Goal: Information Seeking & Learning: Learn about a topic

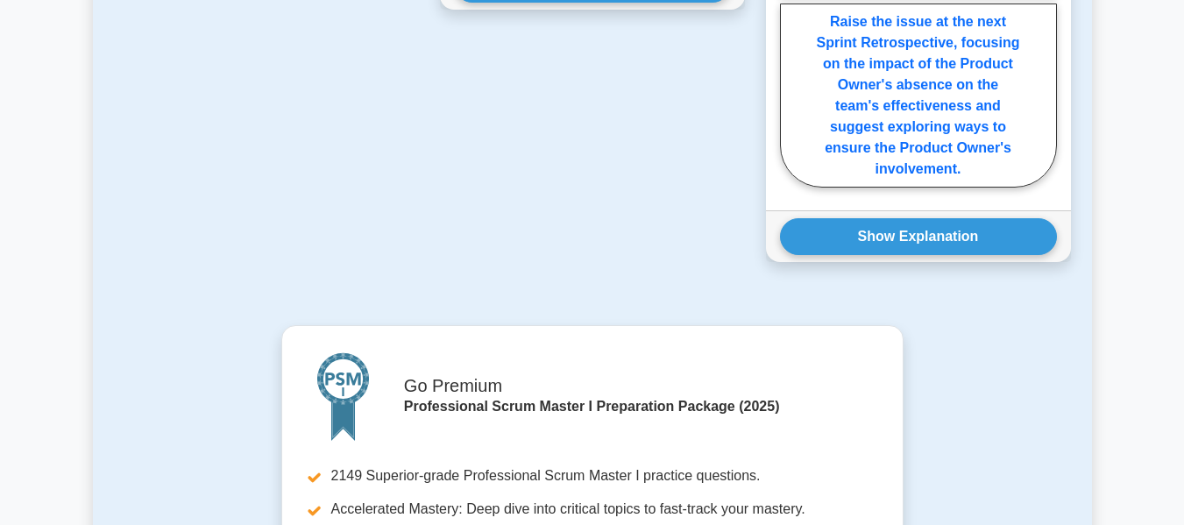
scroll to position [1877, 0]
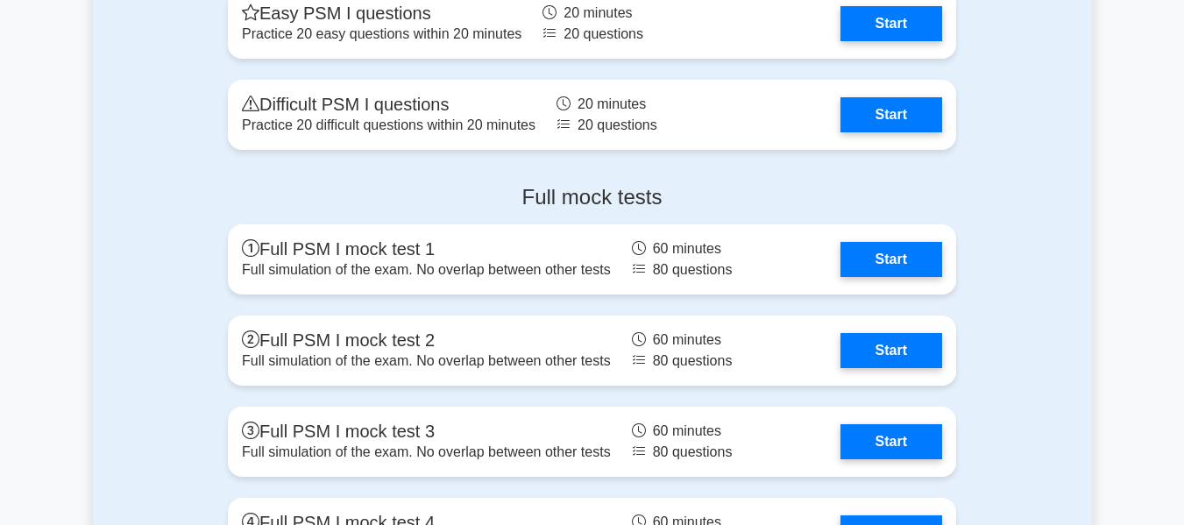
scroll to position [5498, 0]
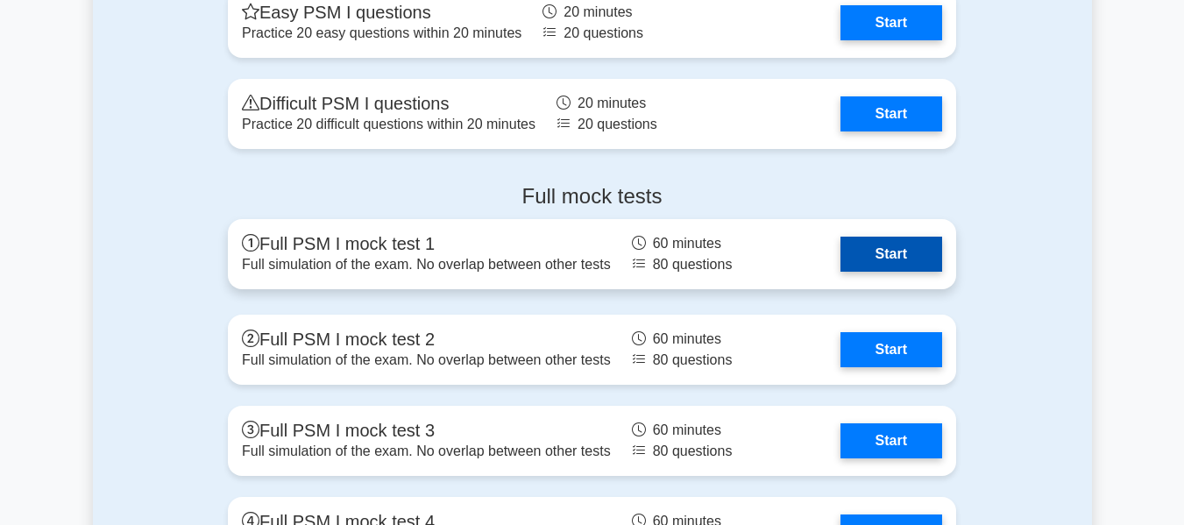
click at [911, 255] on link "Start" at bounding box center [891, 254] width 102 height 35
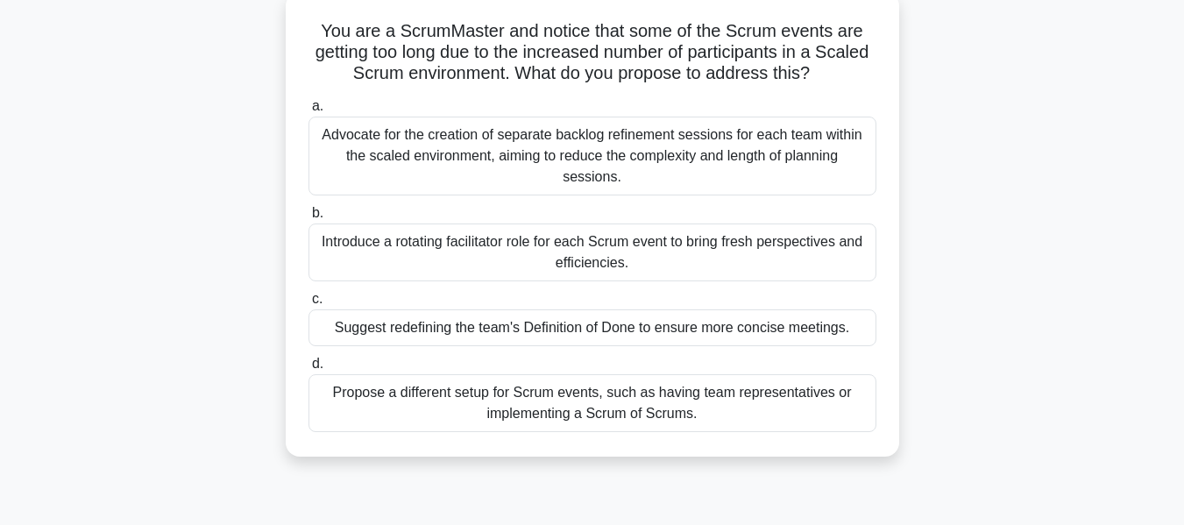
scroll to position [109, 0]
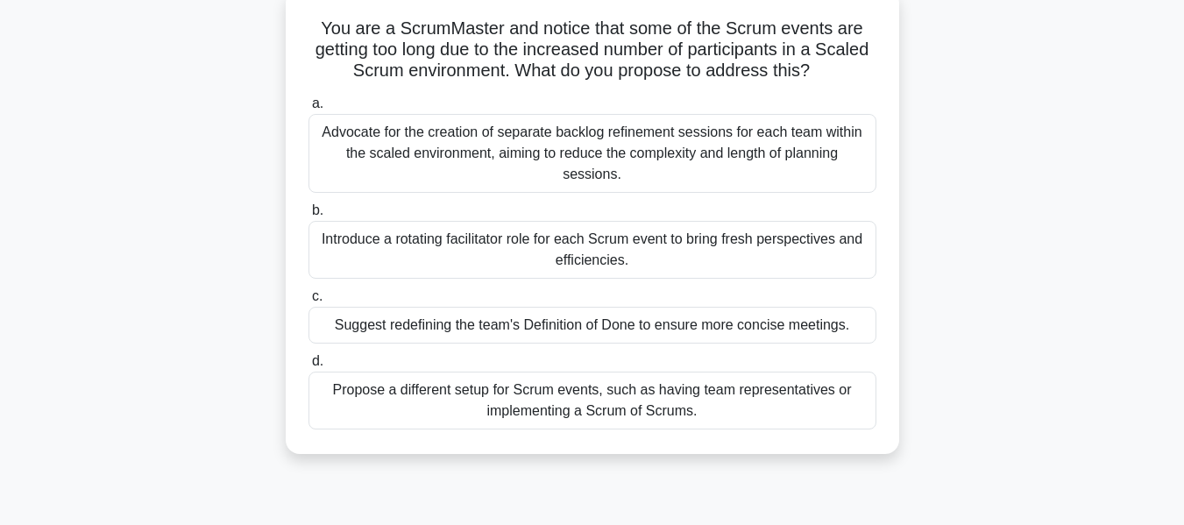
click at [661, 419] on div "Propose a different setup for Scrum events, such as having team representatives…" at bounding box center [592, 401] width 568 height 58
click at [308, 367] on input "d. Propose a different setup for Scrum events, such as having team representati…" at bounding box center [308, 361] width 0 height 11
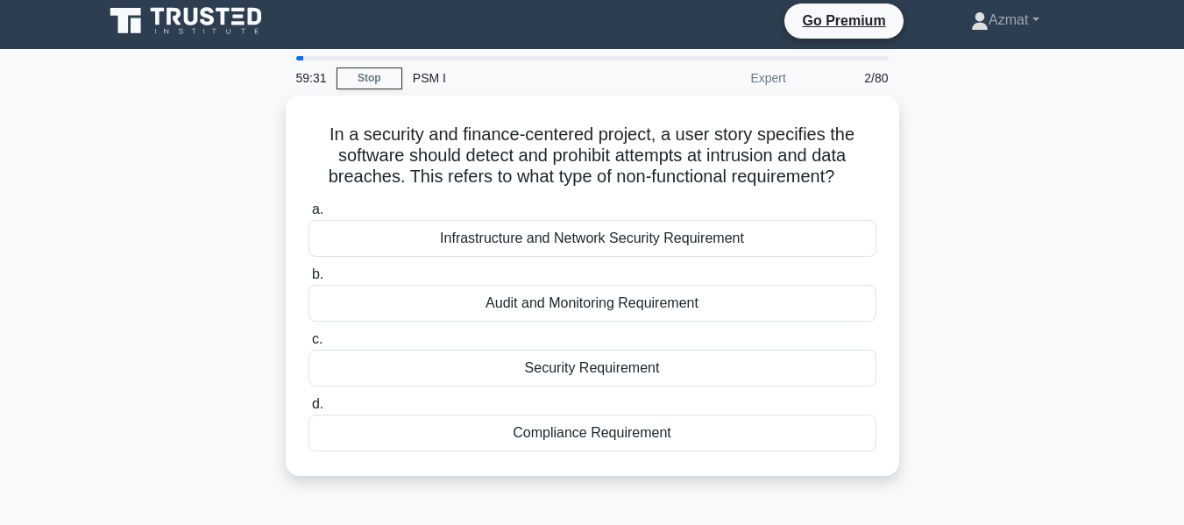
scroll to position [0, 0]
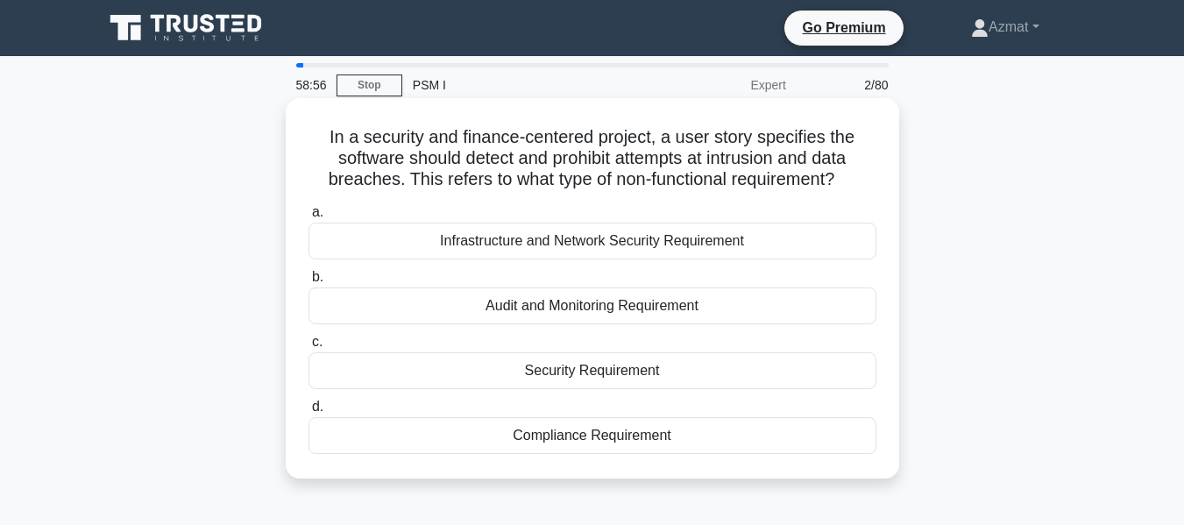
click at [693, 379] on div "Security Requirement" at bounding box center [592, 370] width 568 height 37
click at [308, 348] on input "c. Security Requirement" at bounding box center [308, 342] width 0 height 11
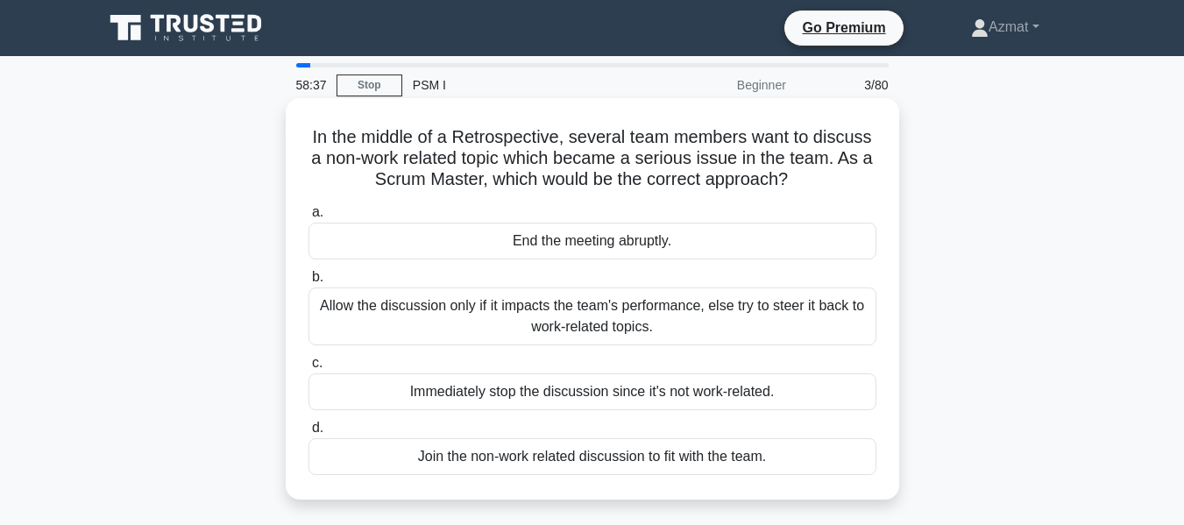
click at [711, 306] on div "Allow the discussion only if it impacts the team's performance, else try to ste…" at bounding box center [592, 316] width 568 height 58
click at [308, 283] on input "b. Allow the discussion only if it impacts the team's performance, else try to …" at bounding box center [308, 277] width 0 height 11
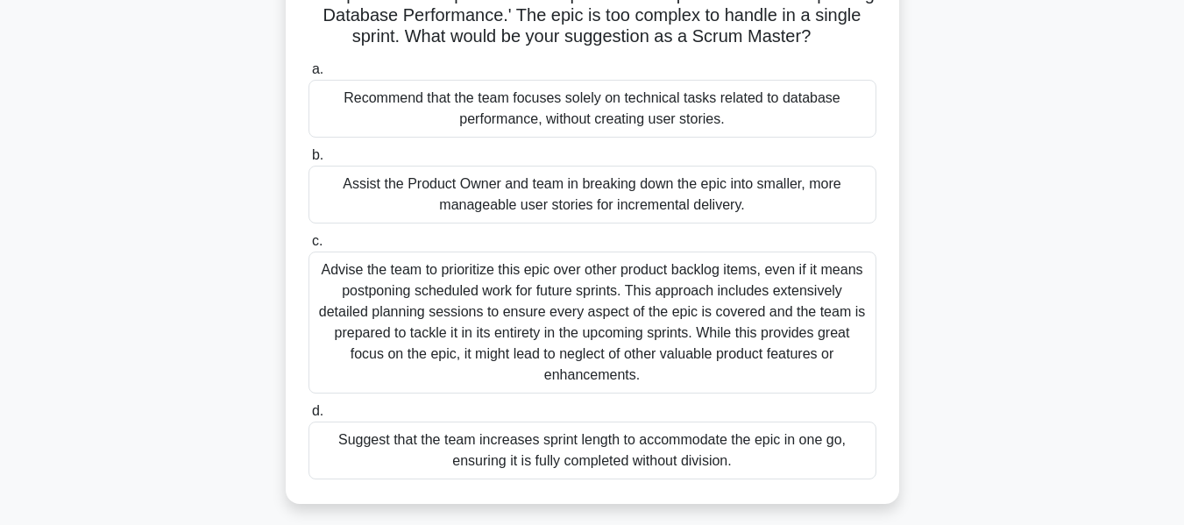
scroll to position [184, 0]
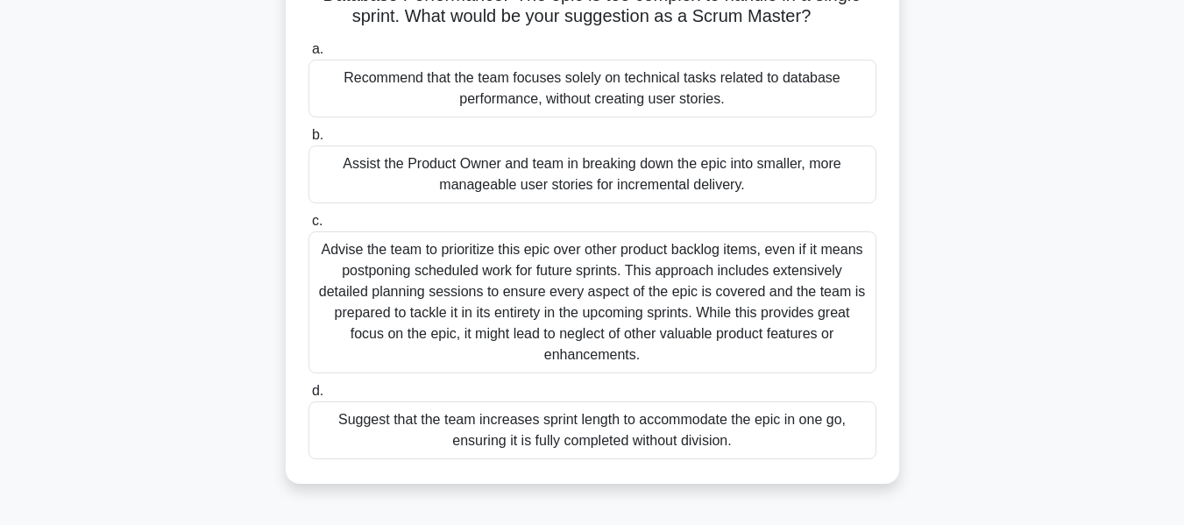
click at [606, 203] on div "Assist the Product Owner and team in breaking down the epic into smaller, more …" at bounding box center [592, 174] width 568 height 58
click at [308, 141] on input "b. Assist the Product Owner and team in breaking down the epic into smaller, mo…" at bounding box center [308, 135] width 0 height 11
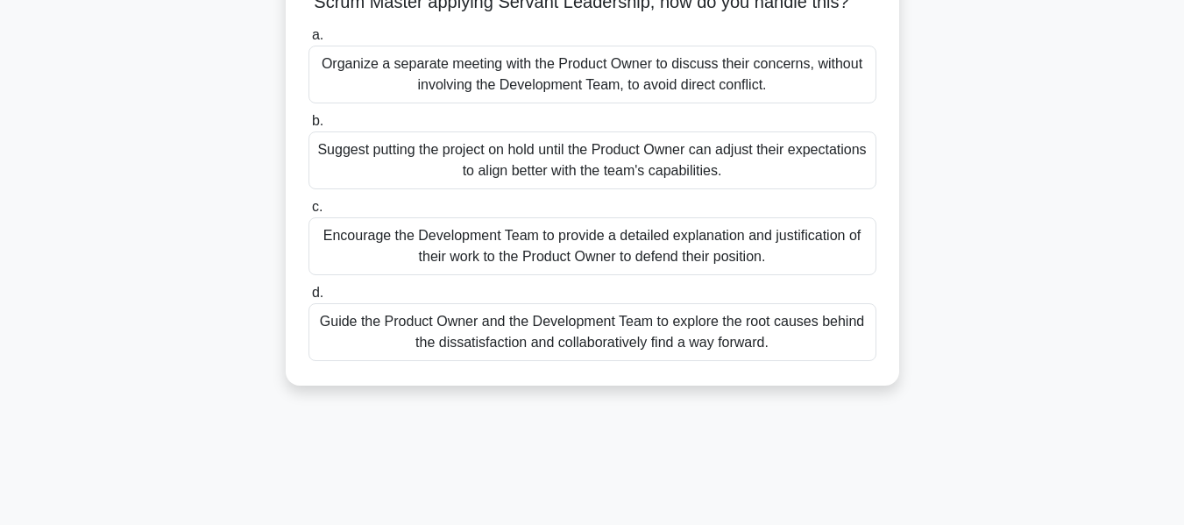
scroll to position [180, 0]
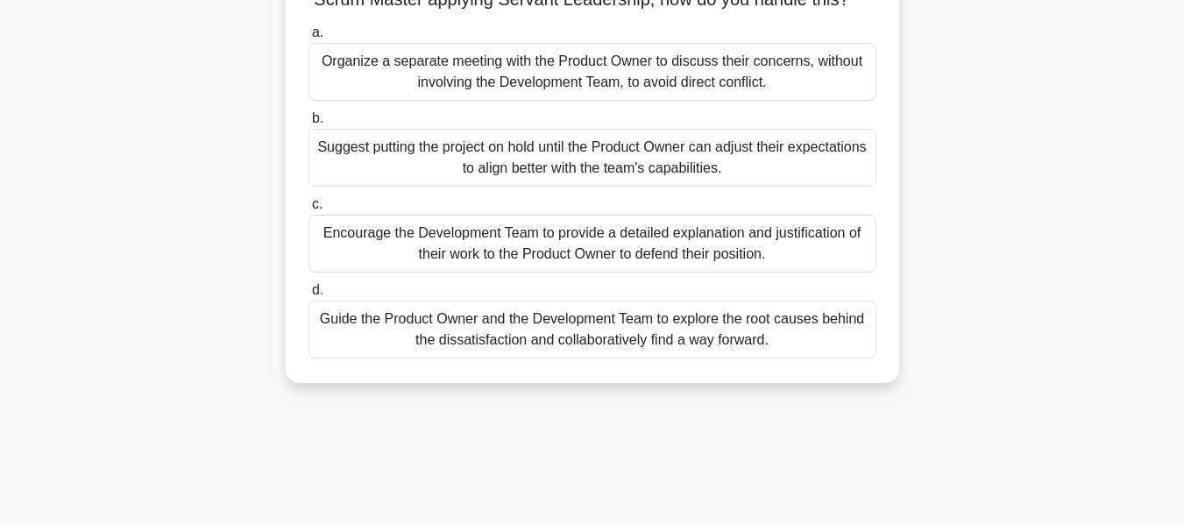
click at [526, 358] on div "Guide the Product Owner and the Development Team to explore the root causes beh…" at bounding box center [592, 330] width 568 height 58
click at [308, 296] on input "d. Guide the Product Owner and the Development Team to explore the root causes …" at bounding box center [308, 290] width 0 height 11
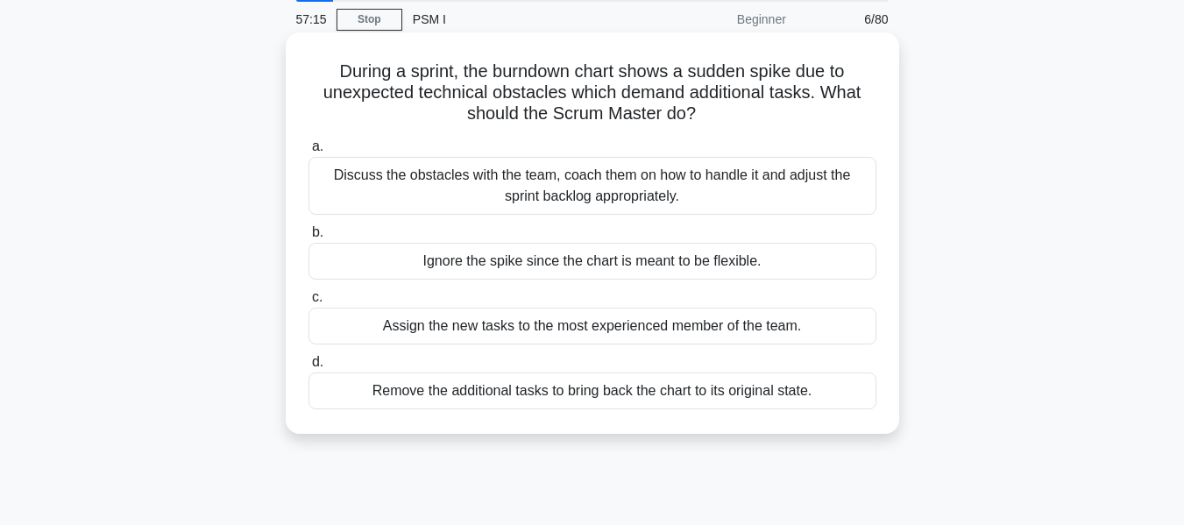
scroll to position [67, 0]
click at [719, 197] on div "Discuss the obstacles with the team, coach them on how to handle it and adjust …" at bounding box center [592, 185] width 568 height 58
click at [308, 152] on input "a. Discuss the obstacles with the team, coach them on how to handle it and adju…" at bounding box center [308, 145] width 0 height 11
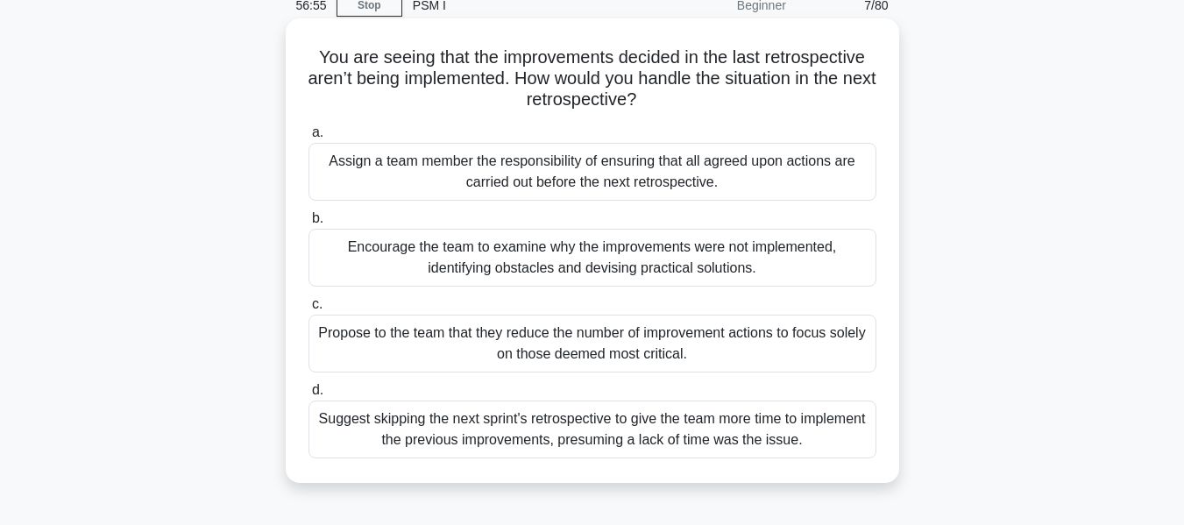
scroll to position [107, 0]
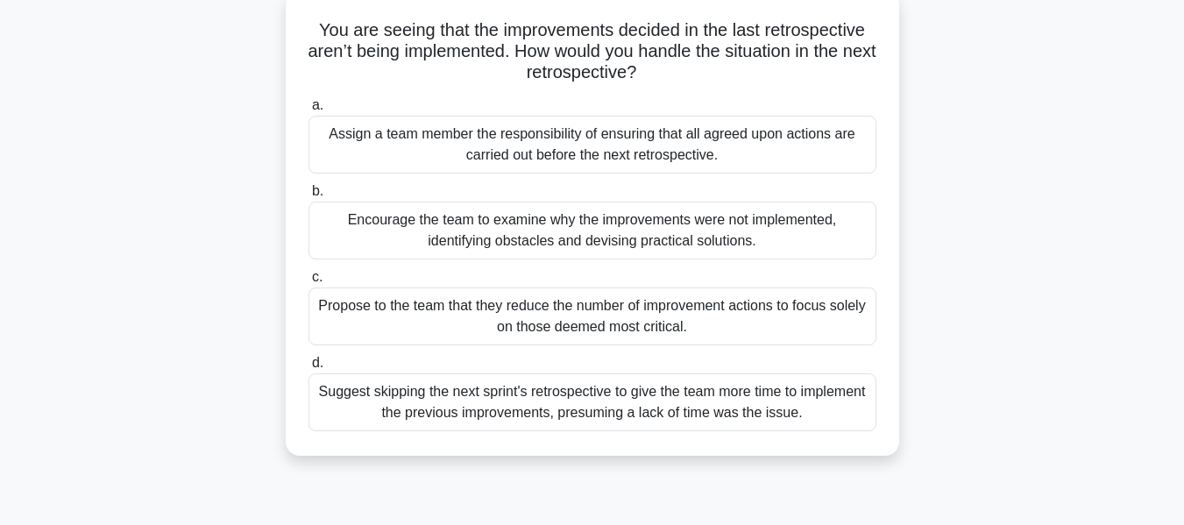
click at [769, 245] on div "Encourage the team to examine why the improvements were not implemented, identi…" at bounding box center [592, 231] width 568 height 58
click at [308, 197] on input "b. Encourage the team to examine why the improvements were not implemented, ide…" at bounding box center [308, 191] width 0 height 11
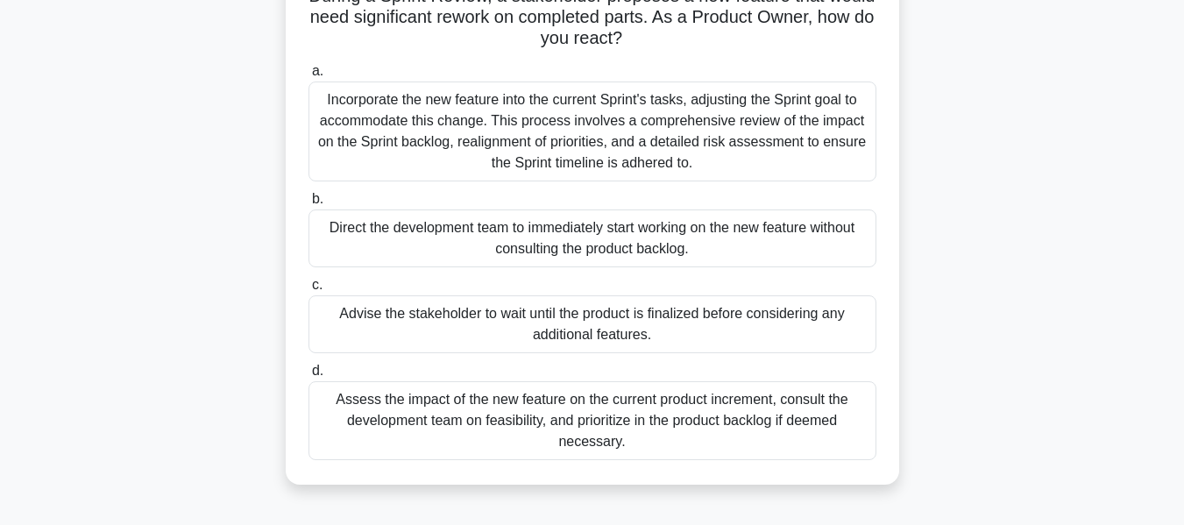
scroll to position [142, 0]
click at [677, 441] on div "Assess the impact of the new feature on the current product increment, consult …" at bounding box center [592, 419] width 568 height 79
click at [308, 376] on input "d. Assess the impact of the new feature on the current product increment, consu…" at bounding box center [308, 370] width 0 height 11
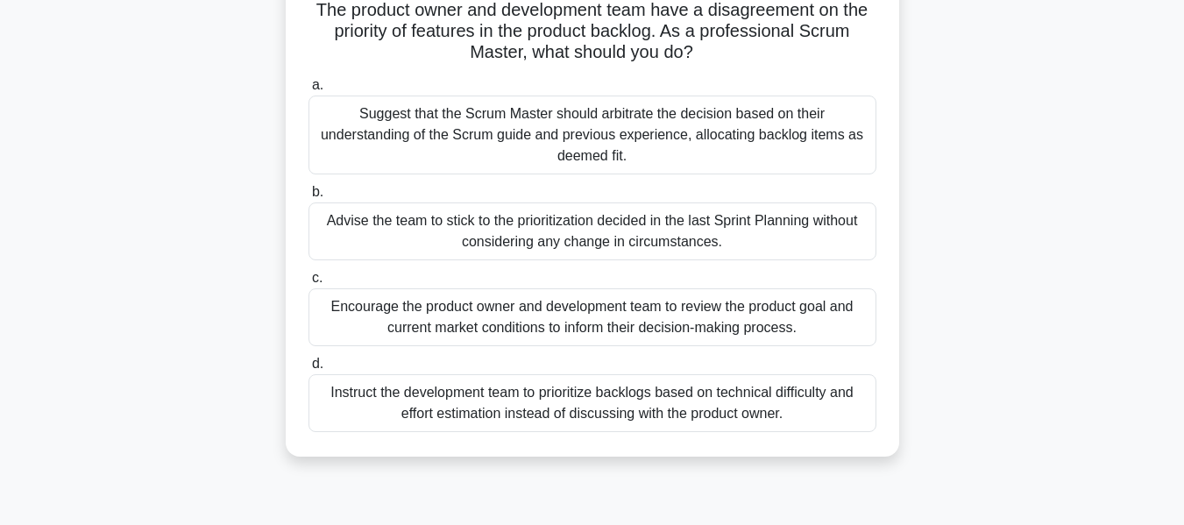
scroll to position [128, 0]
click at [632, 333] on div "Encourage the product owner and development team to review the product goal and…" at bounding box center [592, 316] width 568 height 58
click at [308, 283] on input "c. Encourage the product owner and development team to review the product goal …" at bounding box center [308, 277] width 0 height 11
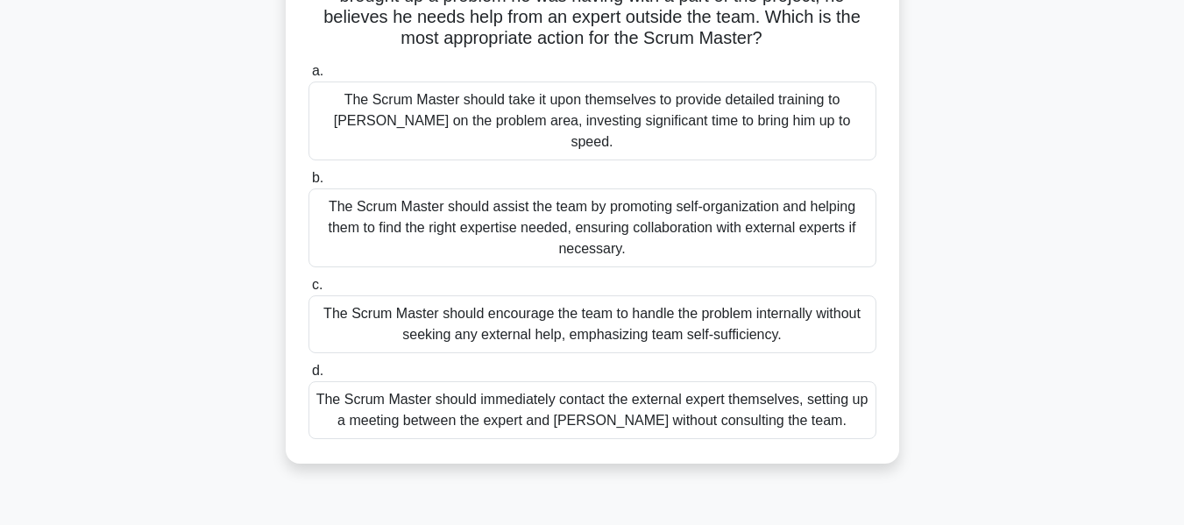
scroll to position [166, 0]
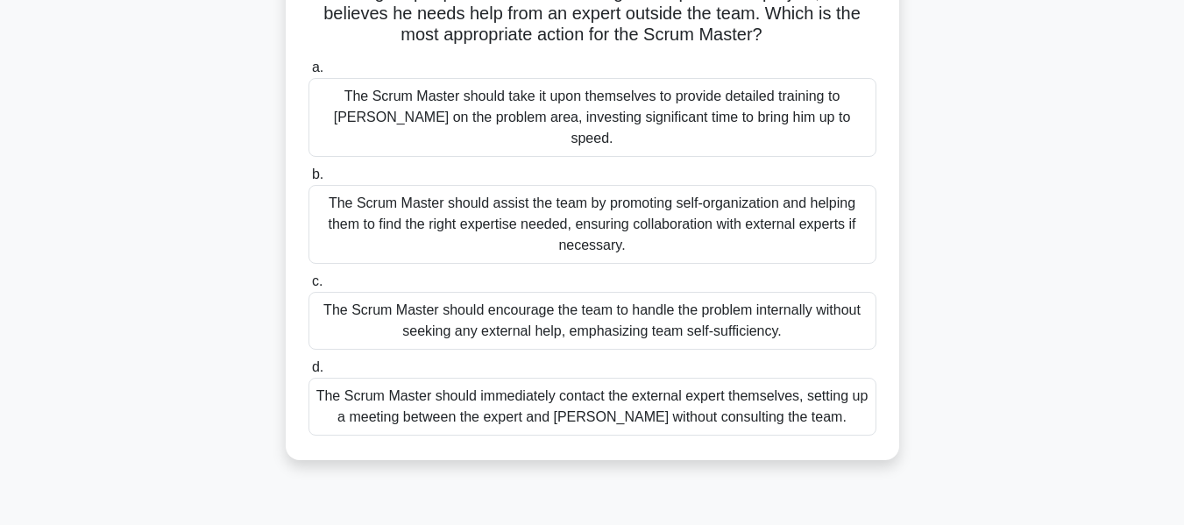
click at [715, 225] on div "The Scrum Master should assist the team by promoting self-organization and help…" at bounding box center [592, 224] width 568 height 79
click at [308, 181] on input "b. The Scrum Master should assist the team by promoting self-organization and h…" at bounding box center [308, 174] width 0 height 11
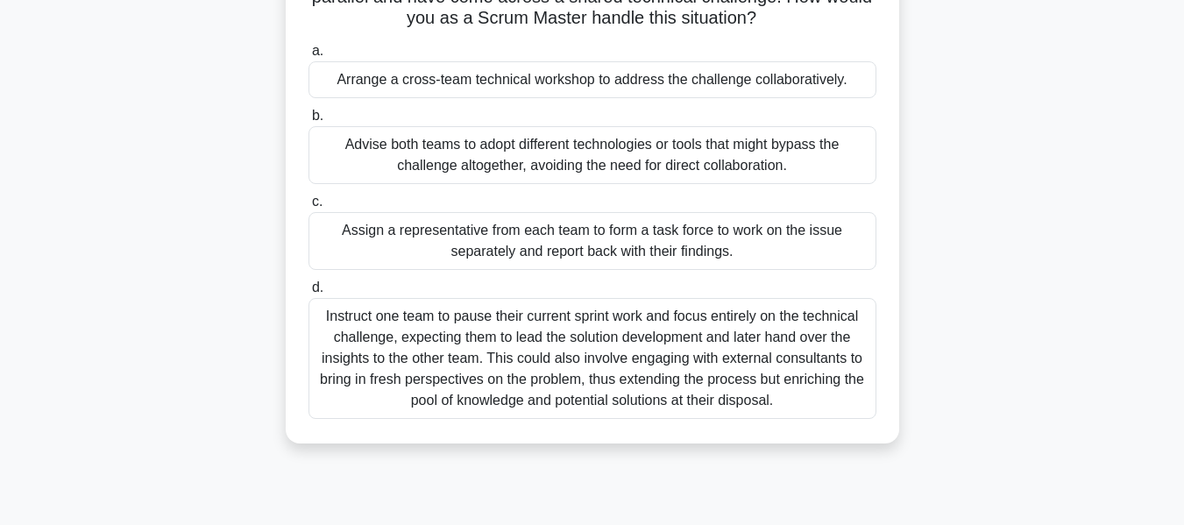
scroll to position [159, 0]
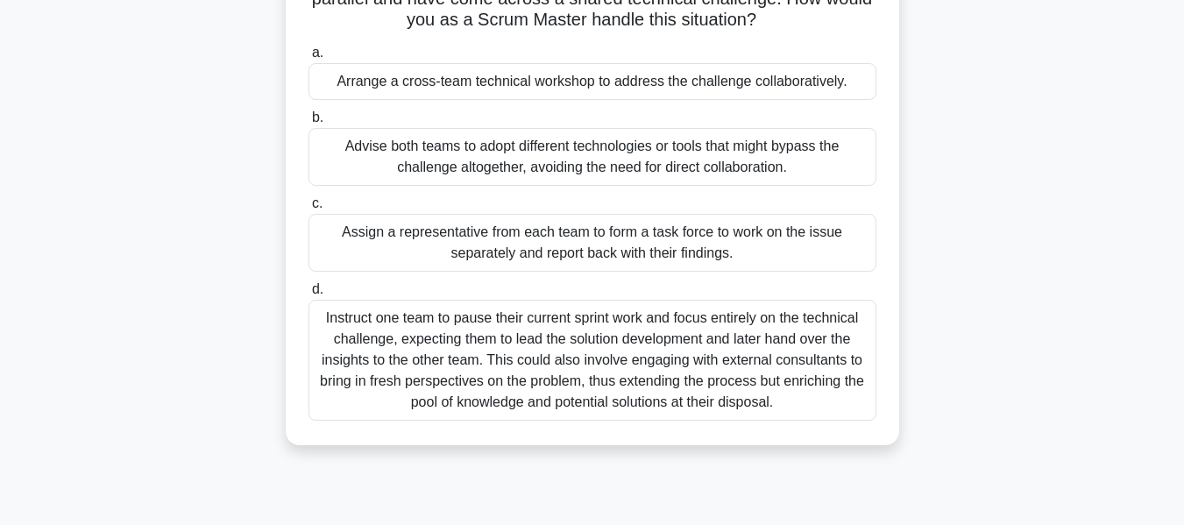
click at [663, 79] on div "Arrange a cross-team technical workshop to address the challenge collaborativel…" at bounding box center [592, 81] width 568 height 37
click at [308, 59] on input "a. Arrange a cross-team technical workshop to address the challenge collaborati…" at bounding box center [308, 52] width 0 height 11
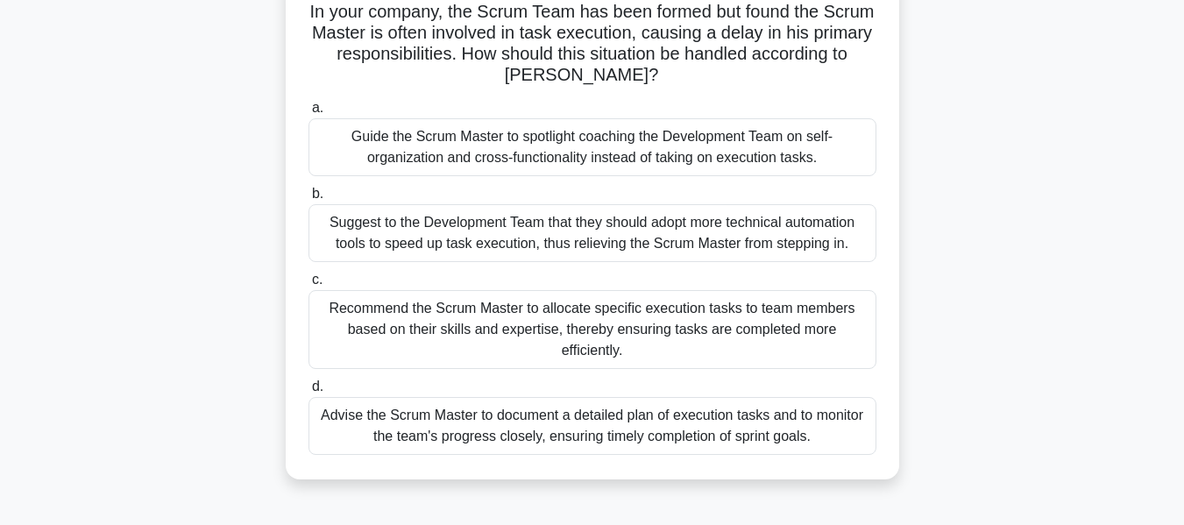
scroll to position [127, 0]
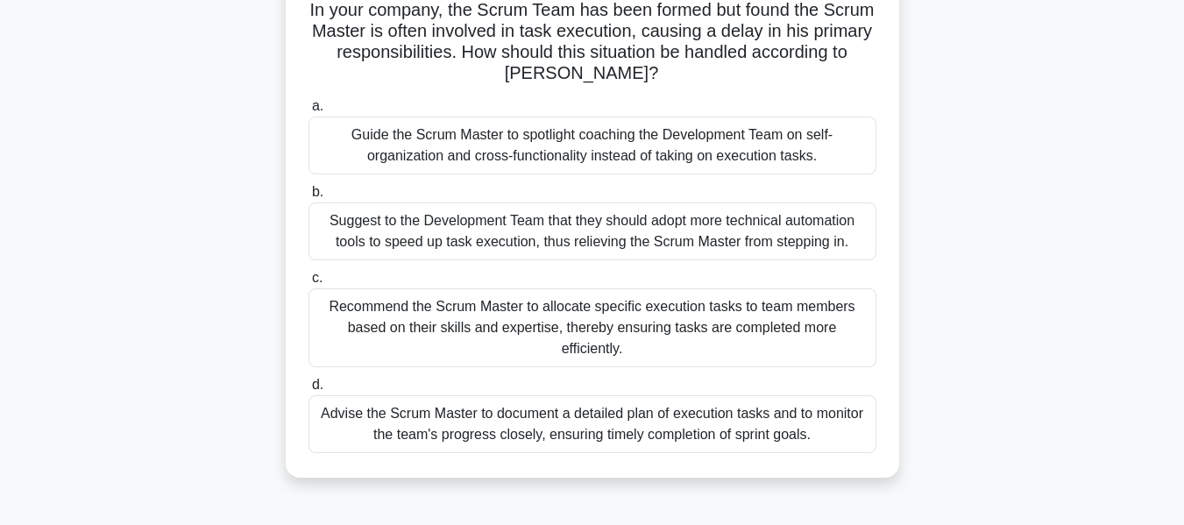
click at [651, 162] on div "Guide the Scrum Master to spotlight coaching the Development Team on self-organ…" at bounding box center [592, 146] width 568 height 58
click at [308, 112] on input "a. Guide the Scrum Master to spotlight coaching the Development Team on self-or…" at bounding box center [308, 106] width 0 height 11
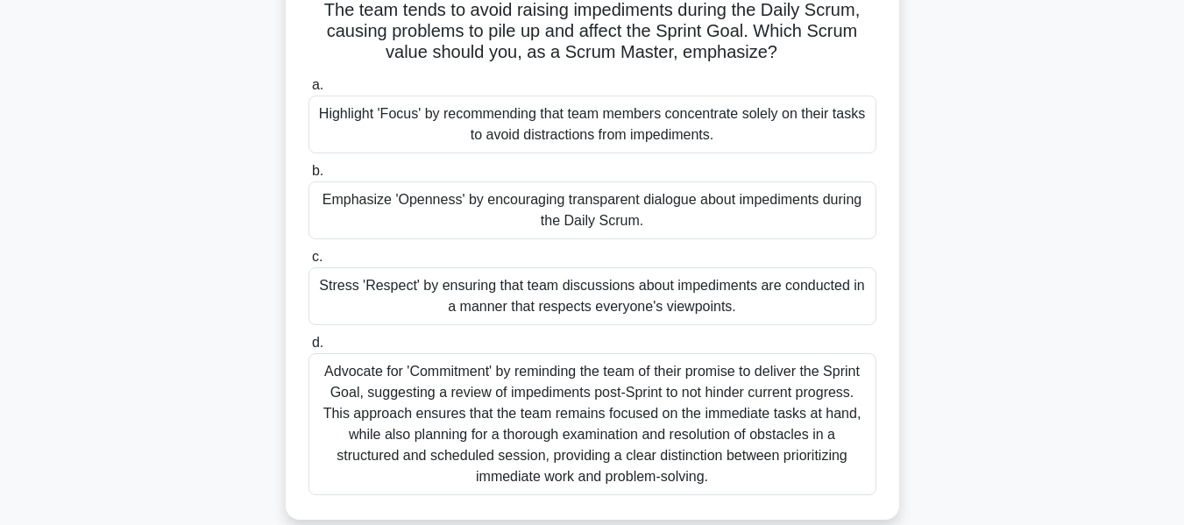
scroll to position [128, 0]
click at [675, 208] on div "Emphasize 'Openness' by encouraging transparent dialogue about impediments duri…" at bounding box center [592, 210] width 568 height 58
click at [308, 176] on input "b. Emphasize 'Openness' by encouraging transparent dialogue about impediments d…" at bounding box center [308, 170] width 0 height 11
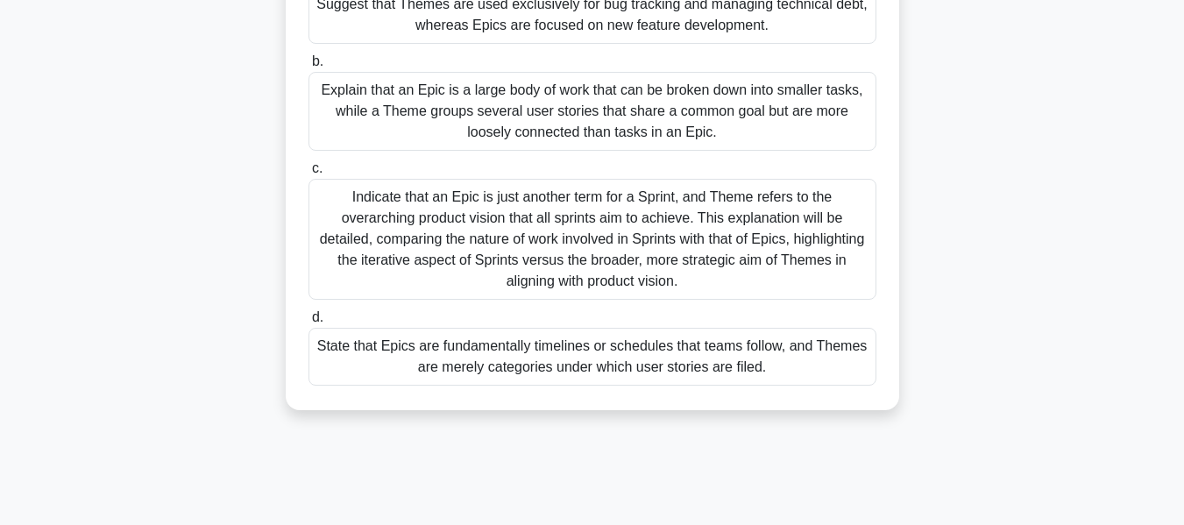
scroll to position [213, 0]
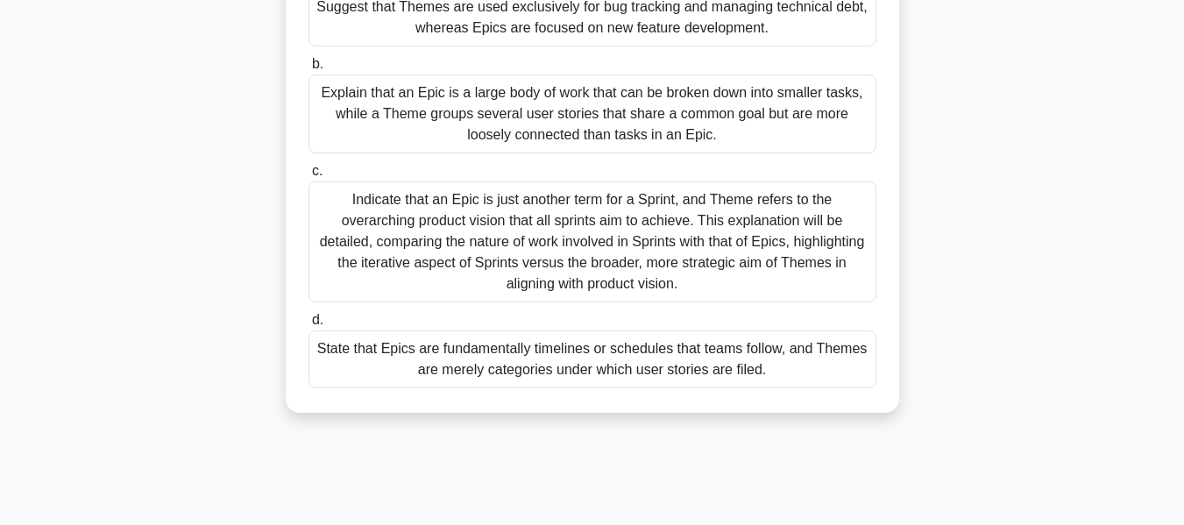
click at [663, 142] on div "Explain that an Epic is a large body of work that can be broken down into small…" at bounding box center [592, 113] width 568 height 79
click at [308, 70] on input "b. Explain that an Epic is a large body of work that can be broken down into sm…" at bounding box center [308, 64] width 0 height 11
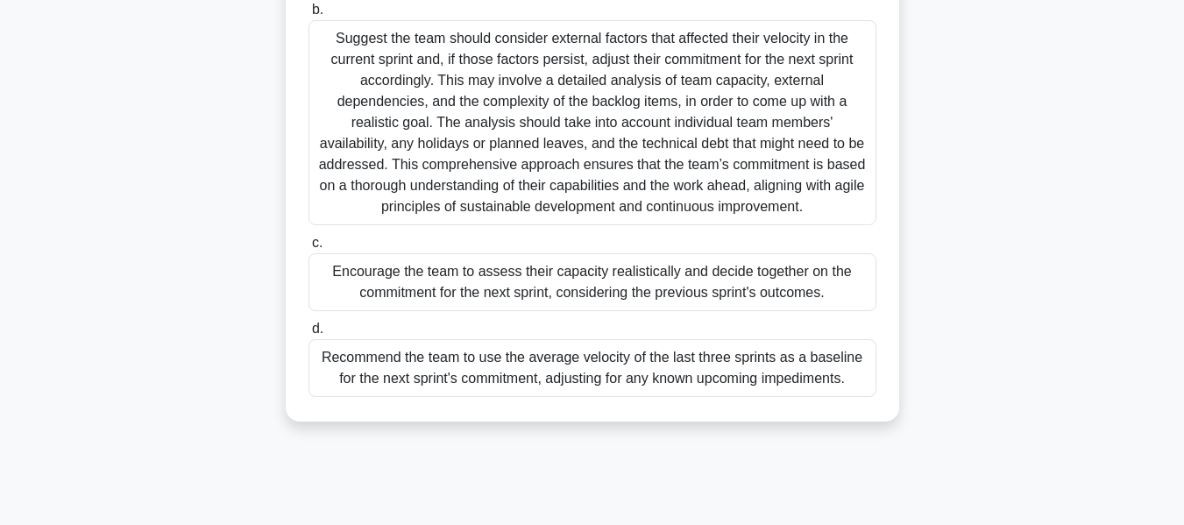
scroll to position [331, 0]
click at [664, 276] on div "Encourage the team to assess their capacity realistically and decide together o…" at bounding box center [592, 281] width 568 height 58
click at [308, 248] on input "c. Encourage the team to assess their capacity realistically and decide togethe…" at bounding box center [308, 242] width 0 height 11
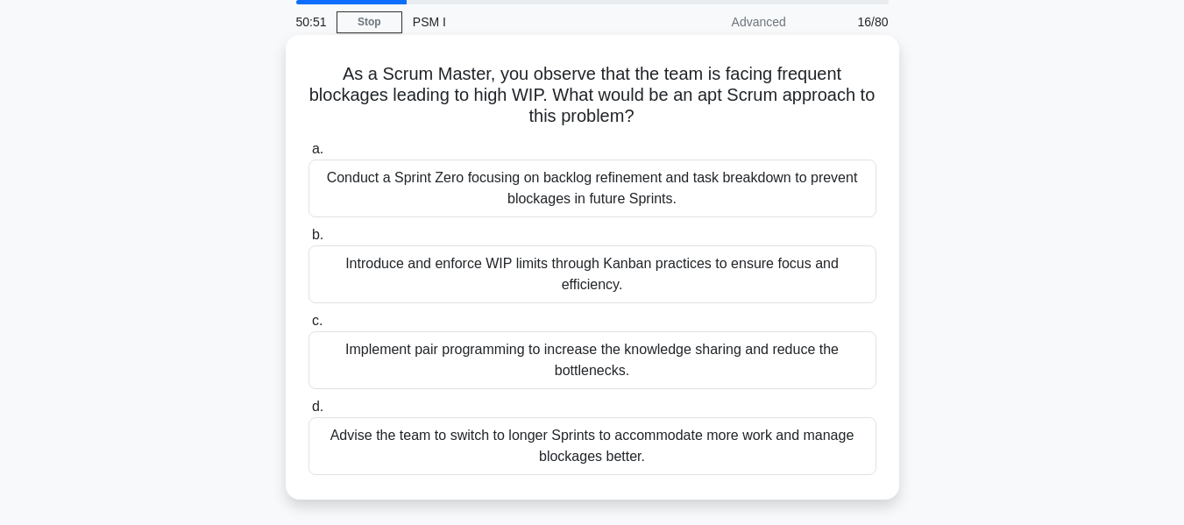
scroll to position [61, 0]
click at [568, 280] on div "Introduce and enforce WIP limits through Kanban practices to ensure focus and e…" at bounding box center [592, 276] width 568 height 58
click at [308, 243] on input "b. Introduce and enforce WIP limits through Kanban practices to ensure focus an…" at bounding box center [308, 236] width 0 height 11
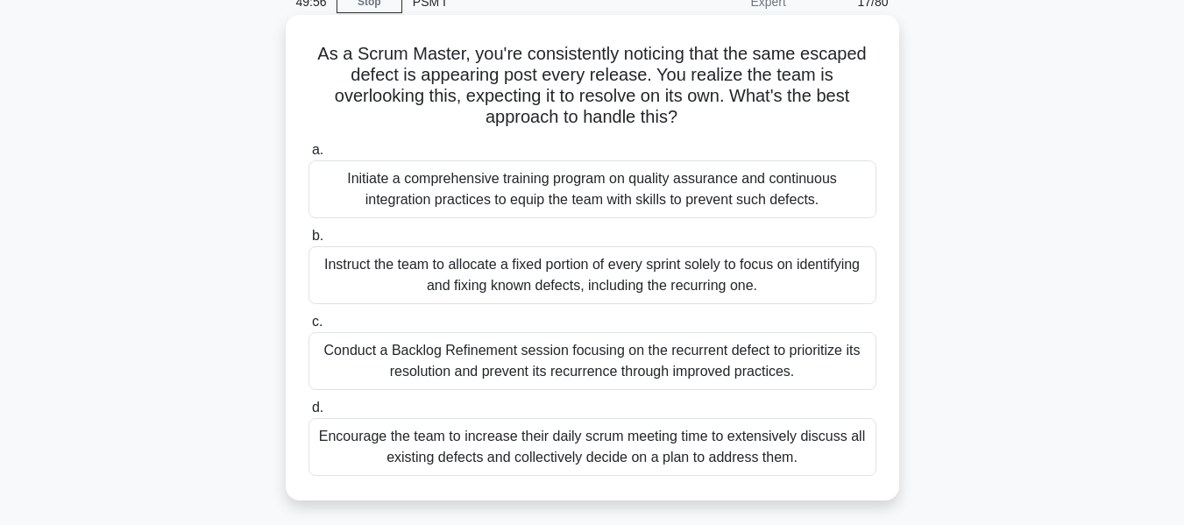
scroll to position [84, 0]
click at [661, 380] on div "Conduct a Backlog Refinement session focusing on the recurrent defect to priori…" at bounding box center [592, 360] width 568 height 58
click at [308, 327] on input "c. Conduct a Backlog Refinement session focusing on the recurrent defect to pri…" at bounding box center [308, 320] width 0 height 11
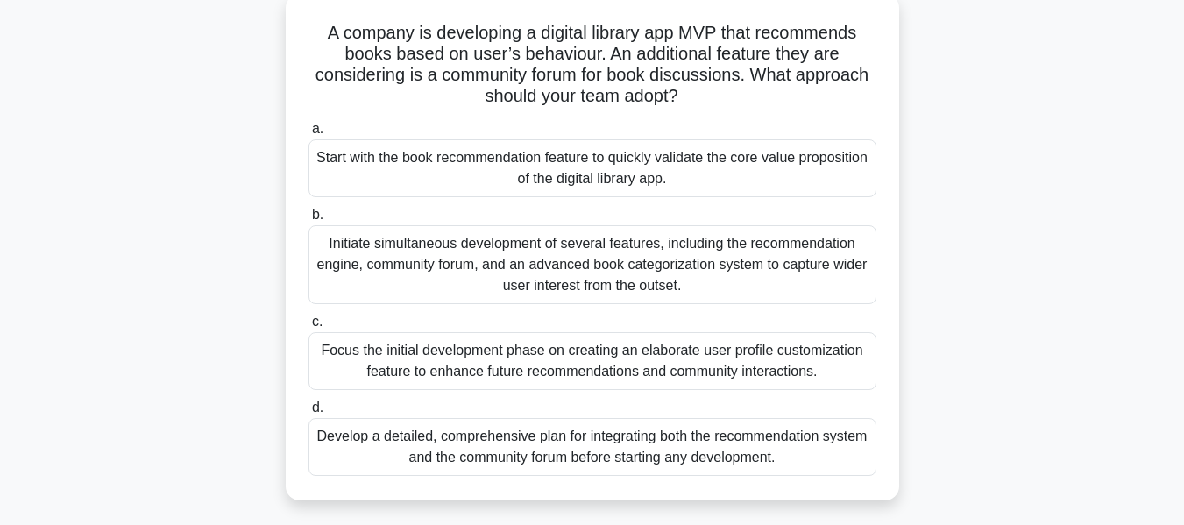
scroll to position [103, 0]
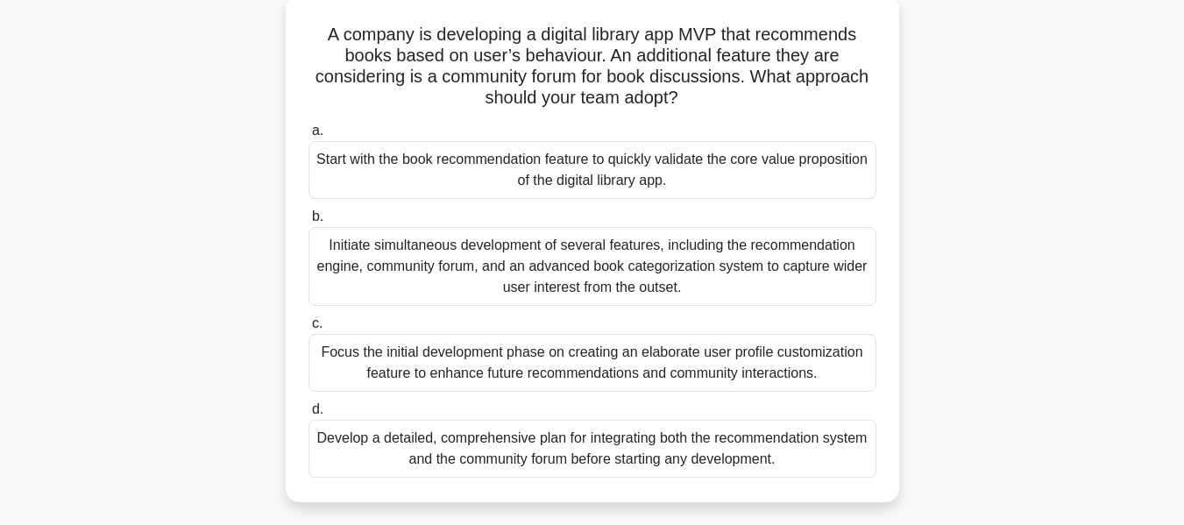
click at [721, 177] on div "Start with the book recommendation feature to quickly validate the core value p…" at bounding box center [592, 170] width 568 height 58
click at [308, 137] on input "a. Start with the book recommendation feature to quickly validate the core valu…" at bounding box center [308, 130] width 0 height 11
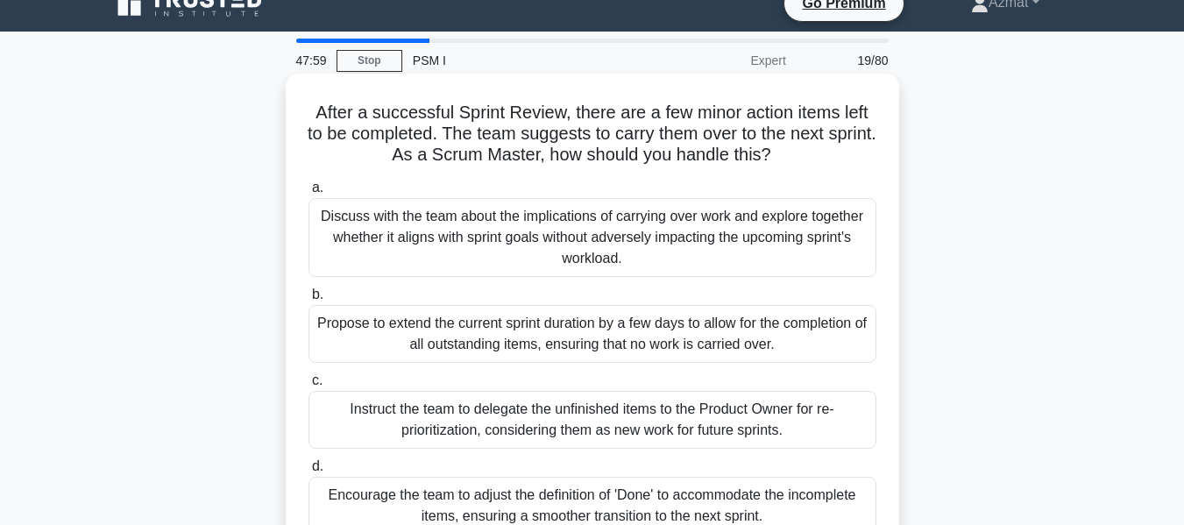
scroll to position [25, 0]
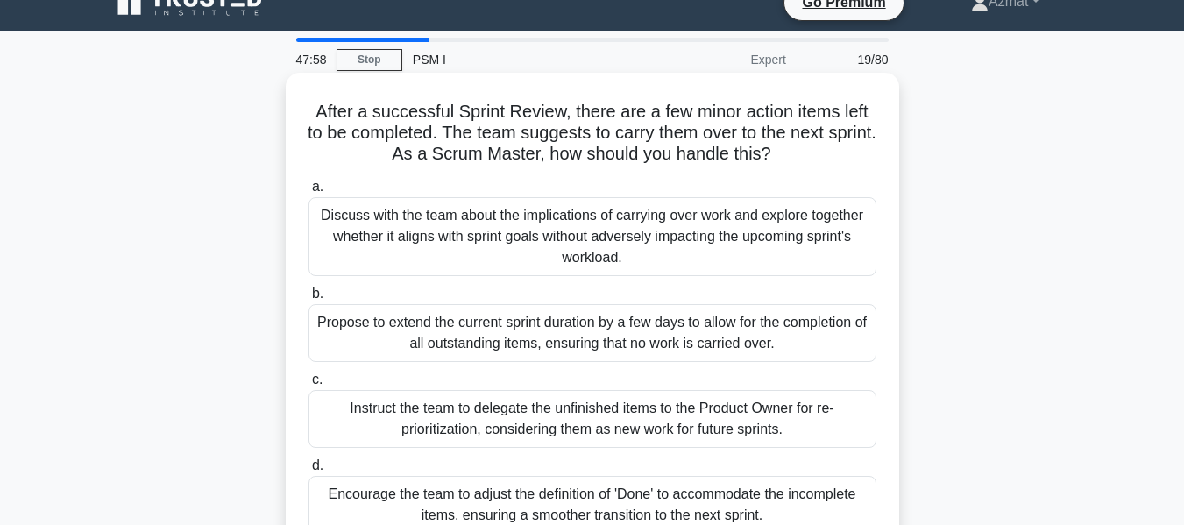
click at [615, 253] on div "Discuss with the team about the implications of carrying over work and explore …" at bounding box center [592, 236] width 568 height 79
click at [308, 193] on input "a. Discuss with the team about the implications of carrying over work and explo…" at bounding box center [308, 186] width 0 height 11
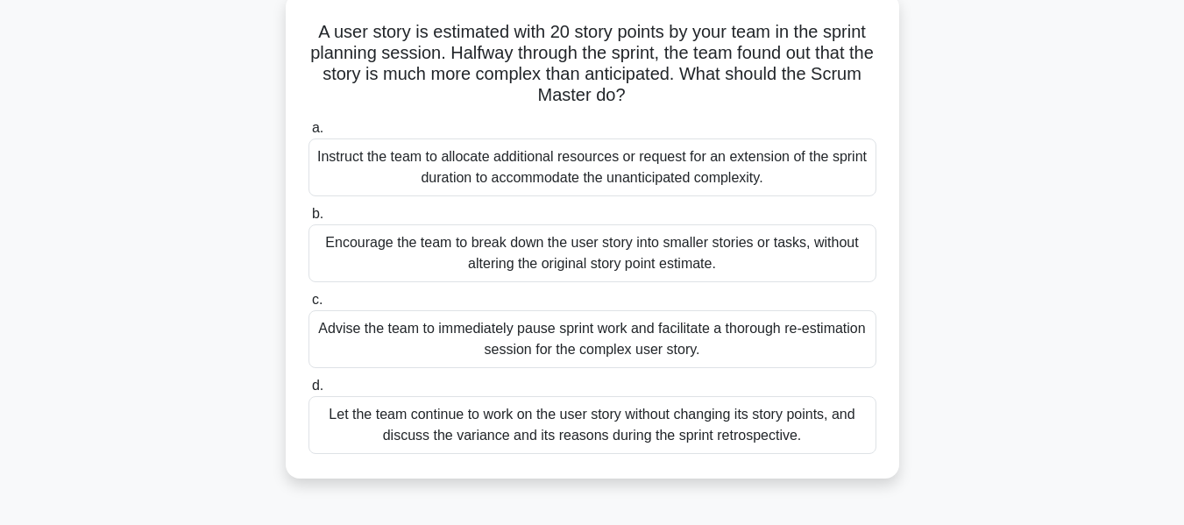
scroll to position [106, 0]
click at [606, 266] on div "Encourage the team to break down the user story into smaller stories or tasks, …" at bounding box center [592, 252] width 568 height 58
click at [308, 219] on input "b. Encourage the team to break down the user story into smaller stories or task…" at bounding box center [308, 213] width 0 height 11
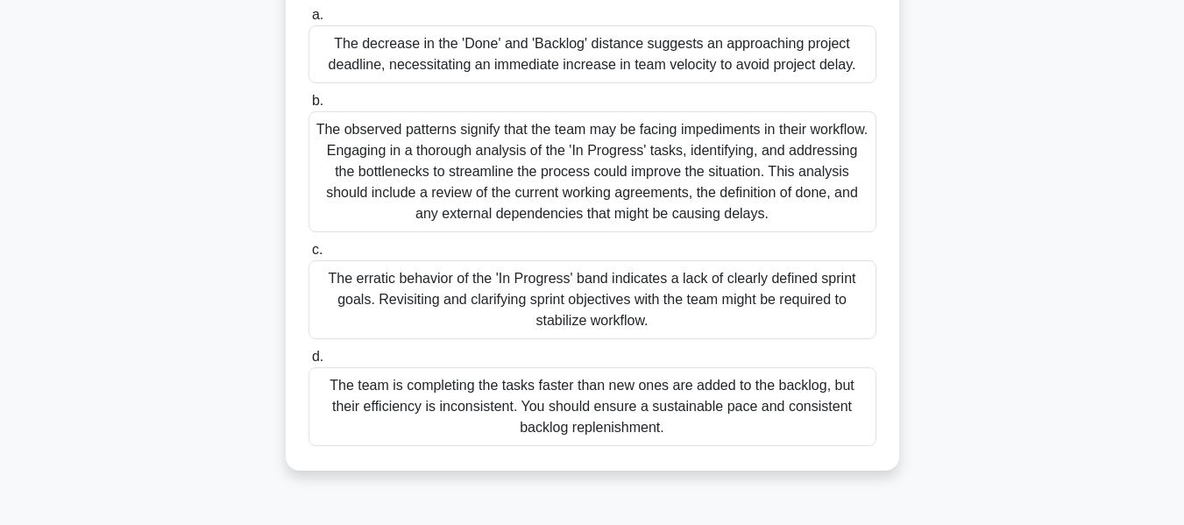
scroll to position [219, 0]
click at [598, 431] on div "The team is completing the tasks faster than new ones are added to the backlog,…" at bounding box center [592, 405] width 568 height 79
click at [308, 362] on input "d. The team is completing the tasks faster than new ones are added to the backl…" at bounding box center [308, 356] width 0 height 11
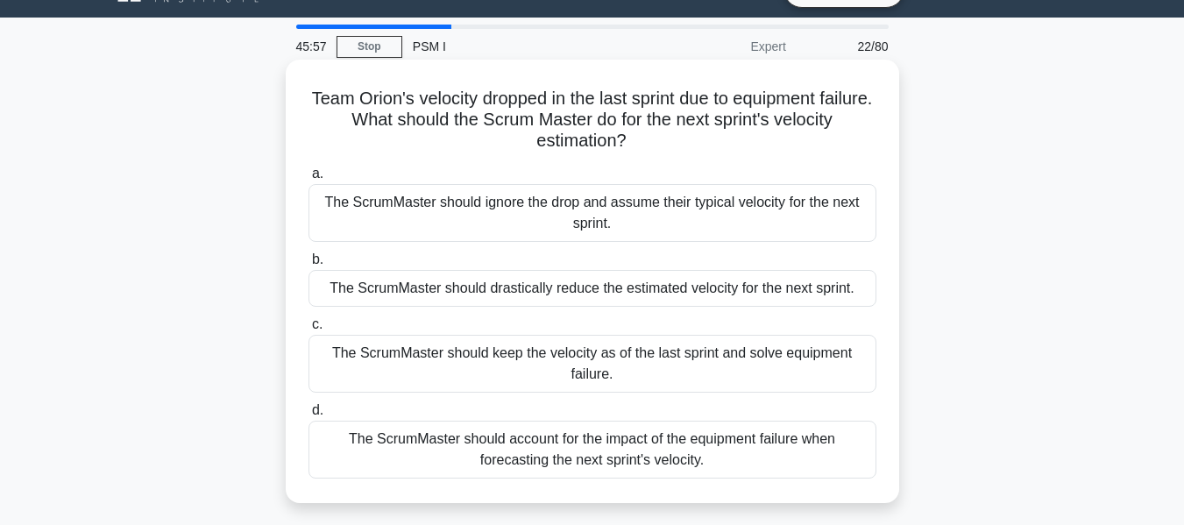
scroll to position [117, 0]
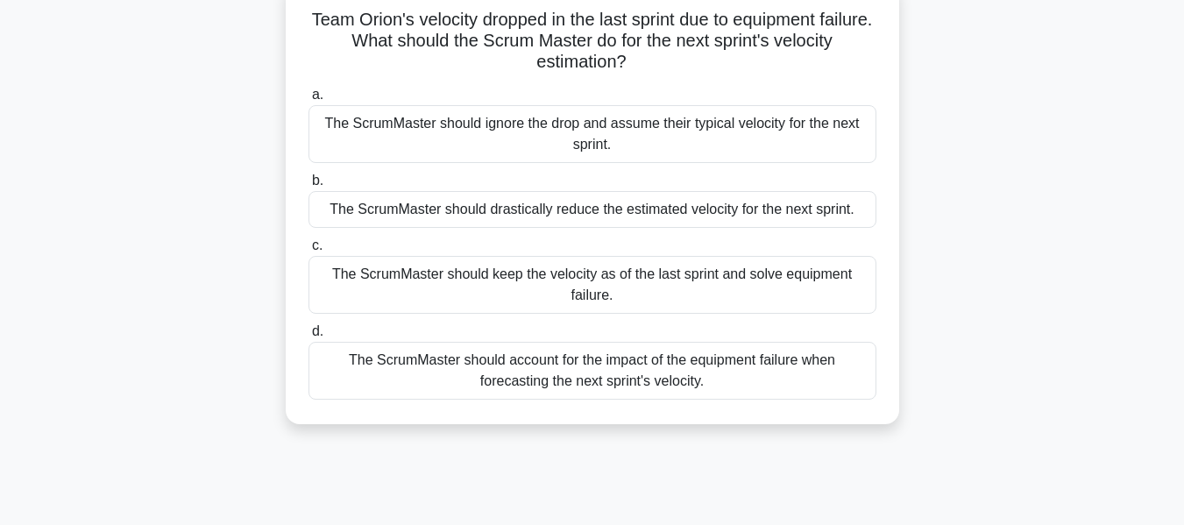
click at [589, 375] on div "The ScrumMaster should account for the impact of the equipment failure when for…" at bounding box center [592, 371] width 568 height 58
click at [308, 337] on input "d. The ScrumMaster should account for the impact of the equipment failure when …" at bounding box center [308, 331] width 0 height 11
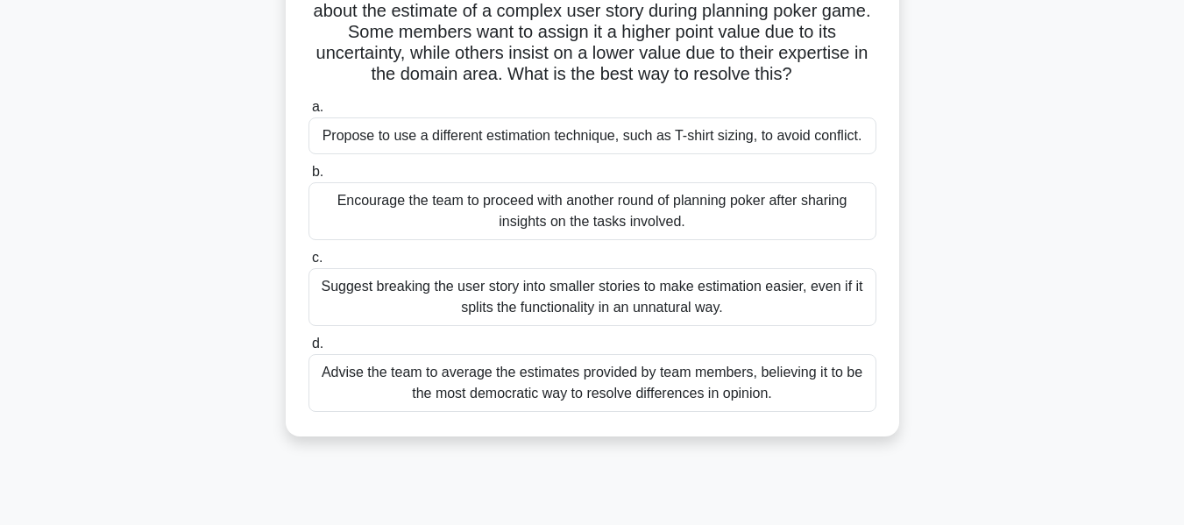
scroll to position [145, 0]
click at [671, 143] on div "Propose to use a different estimation technique, such as T-shirt sizing, to avo…" at bounding box center [592, 137] width 568 height 37
click at [308, 115] on input "a. Propose to use a different estimation technique, such as T-shirt sizing, to …" at bounding box center [308, 108] width 0 height 11
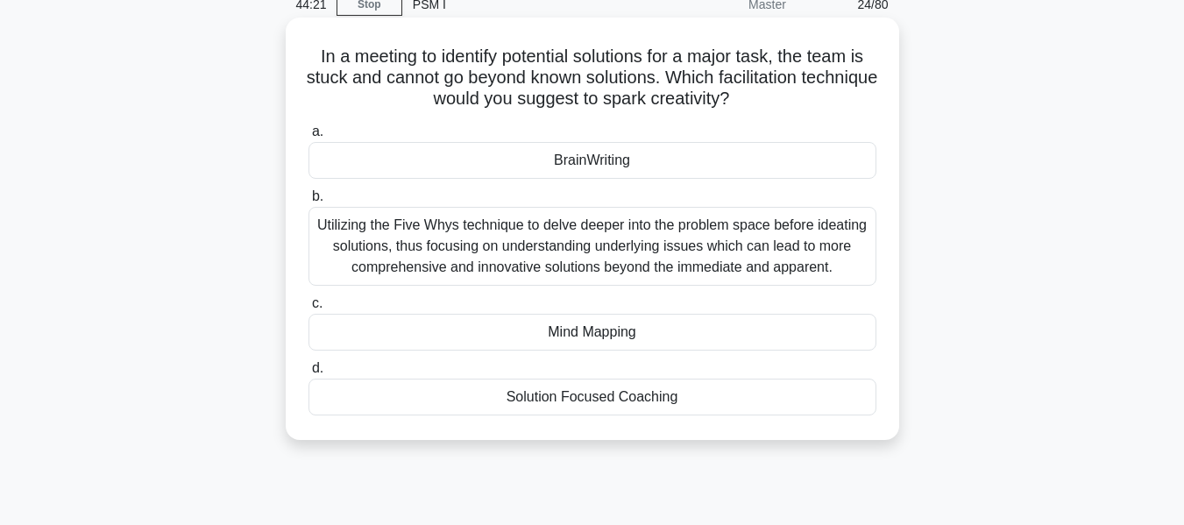
scroll to position [82, 0]
click at [603, 337] on div "Mind Mapping" at bounding box center [592, 331] width 568 height 37
click at [308, 308] on input "c. Mind Mapping" at bounding box center [308, 302] width 0 height 11
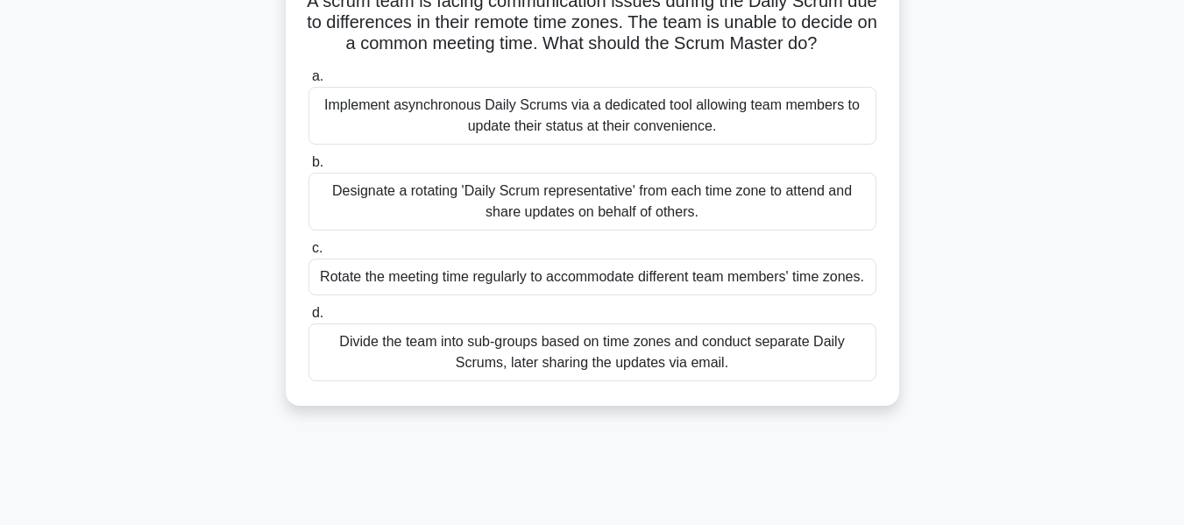
scroll to position [124, 0]
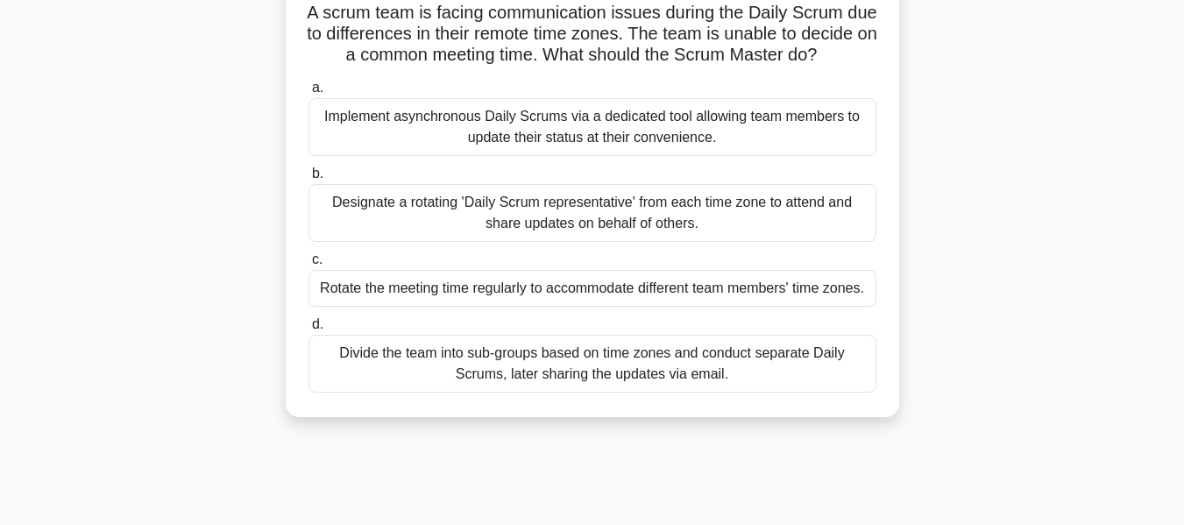
click at [537, 306] on div "Rotate the meeting time regularly to accommodate different team members' time z…" at bounding box center [592, 288] width 568 height 37
click at [308, 266] on input "c. Rotate the meeting time regularly to accommodate different team members' tim…" at bounding box center [308, 259] width 0 height 11
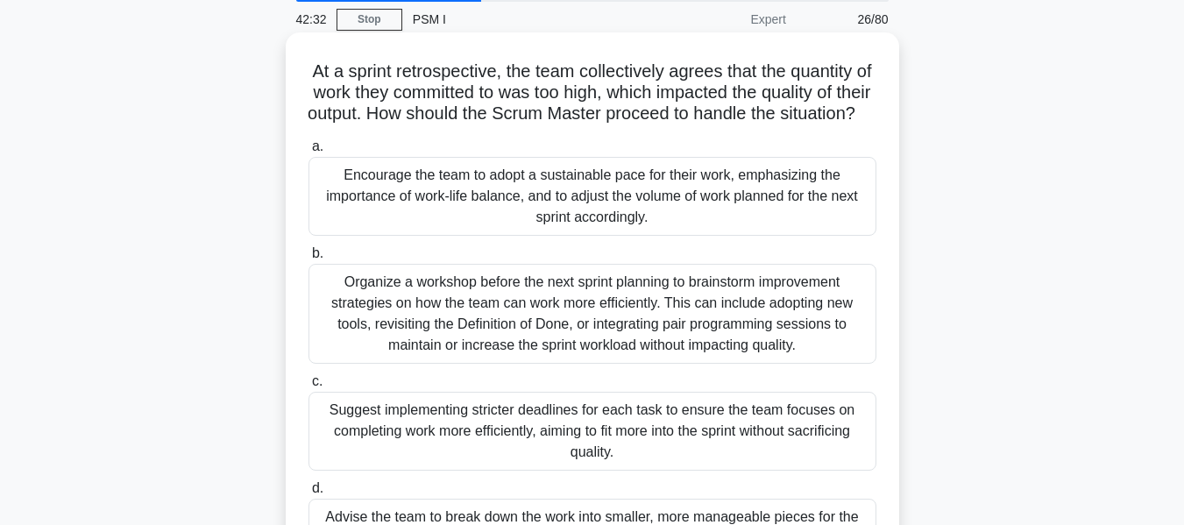
scroll to position [57, 0]
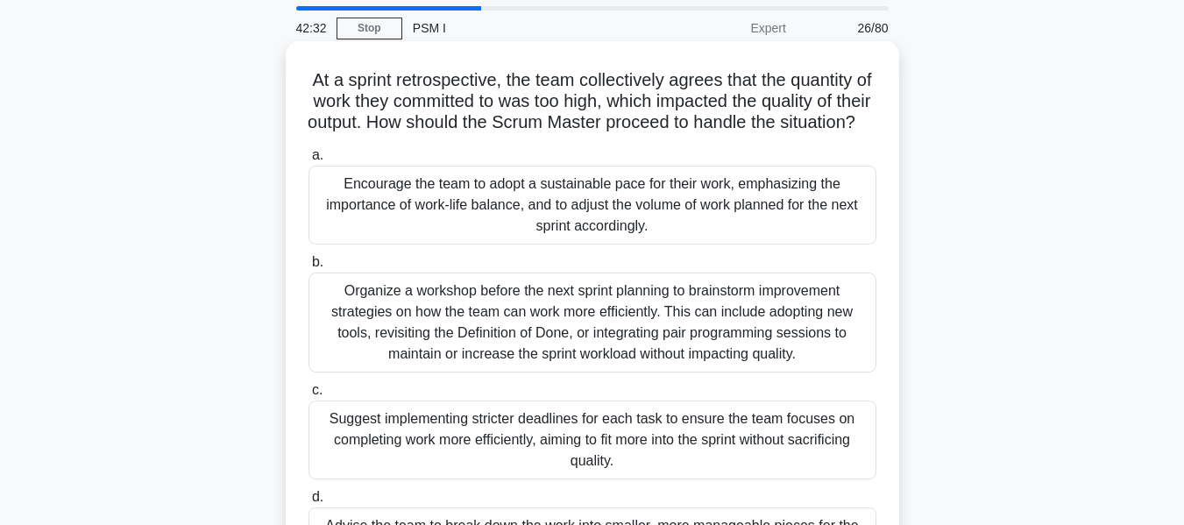
click at [493, 245] on div "Encourage the team to adopt a sustainable pace for their work, emphasizing the …" at bounding box center [592, 205] width 568 height 79
click at [308, 161] on input "a. Encourage the team to adopt a sustainable pace for their work, emphasizing t…" at bounding box center [308, 155] width 0 height 11
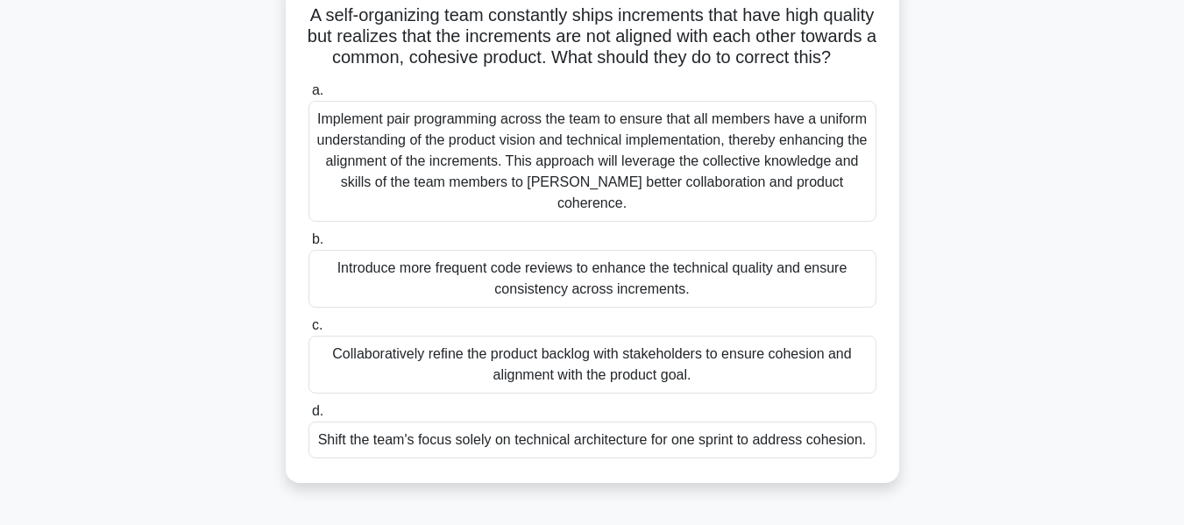
scroll to position [123, 0]
click at [446, 363] on div "Collaboratively refine the product backlog with stakeholders to ensure cohesion…" at bounding box center [592, 364] width 568 height 58
click at [308, 330] on input "c. Collaboratively refine the product backlog with stakeholders to ensure cohes…" at bounding box center [308, 324] width 0 height 11
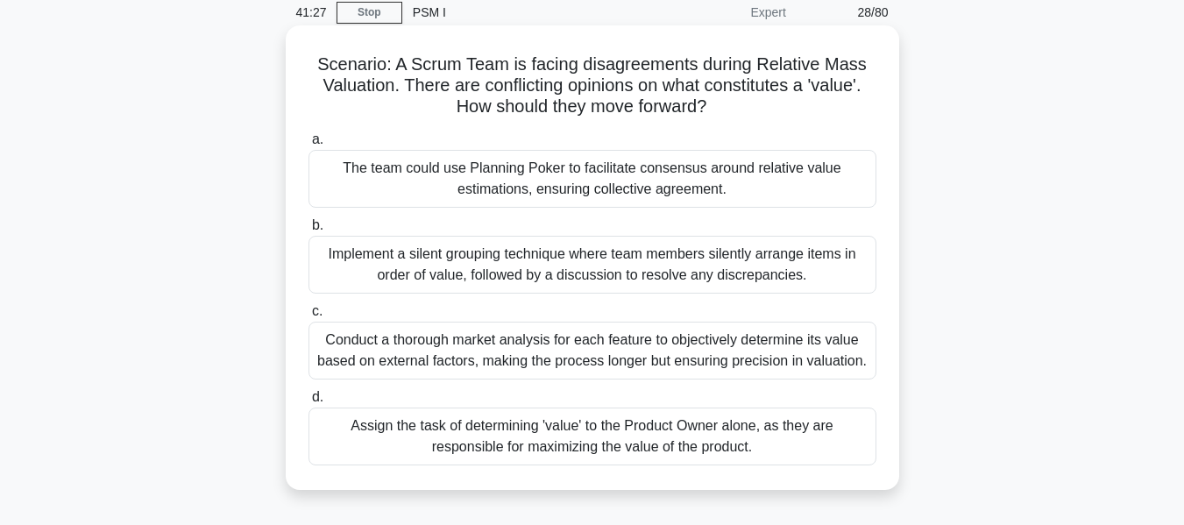
scroll to position [102, 0]
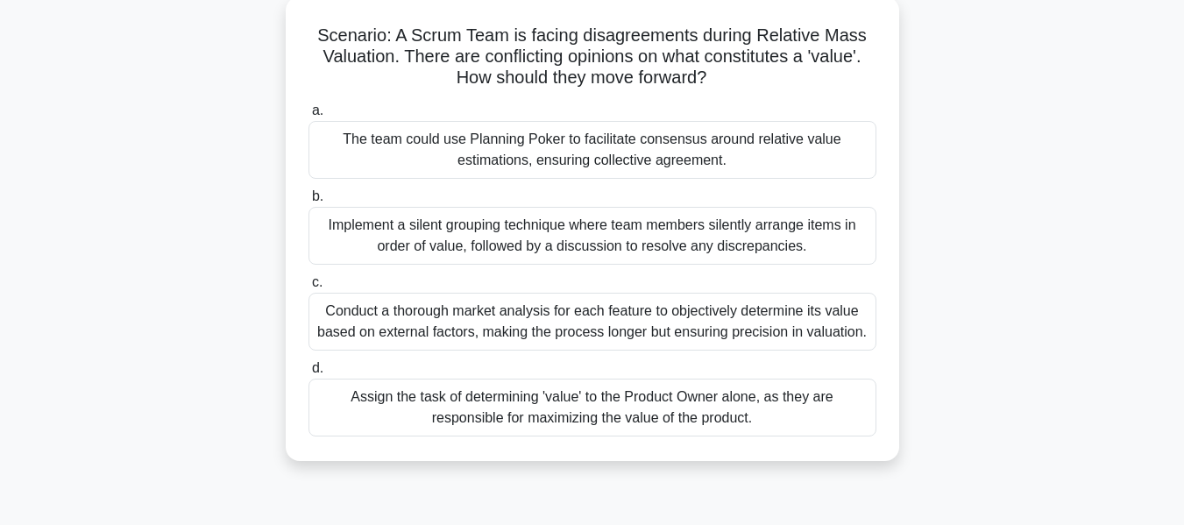
click at [445, 421] on div "Assign the task of determining 'value' to the Product Owner alone, as they are …" at bounding box center [592, 408] width 568 height 58
click at [308, 374] on input "d. Assign the task of determining 'value' to the Product Owner alone, as they a…" at bounding box center [308, 368] width 0 height 11
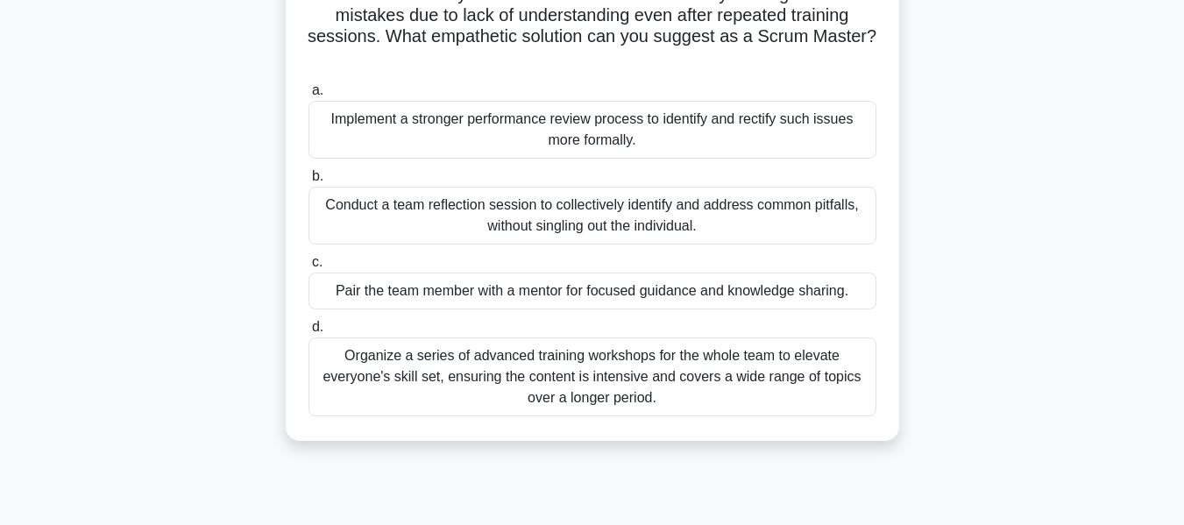
scroll to position [144, 0]
click at [457, 294] on div "Pair the team member with a mentor for focused guidance and knowledge sharing." at bounding box center [592, 290] width 568 height 37
click at [308, 267] on input "c. Pair the team member with a mentor for focused guidance and knowledge sharin…" at bounding box center [308, 261] width 0 height 11
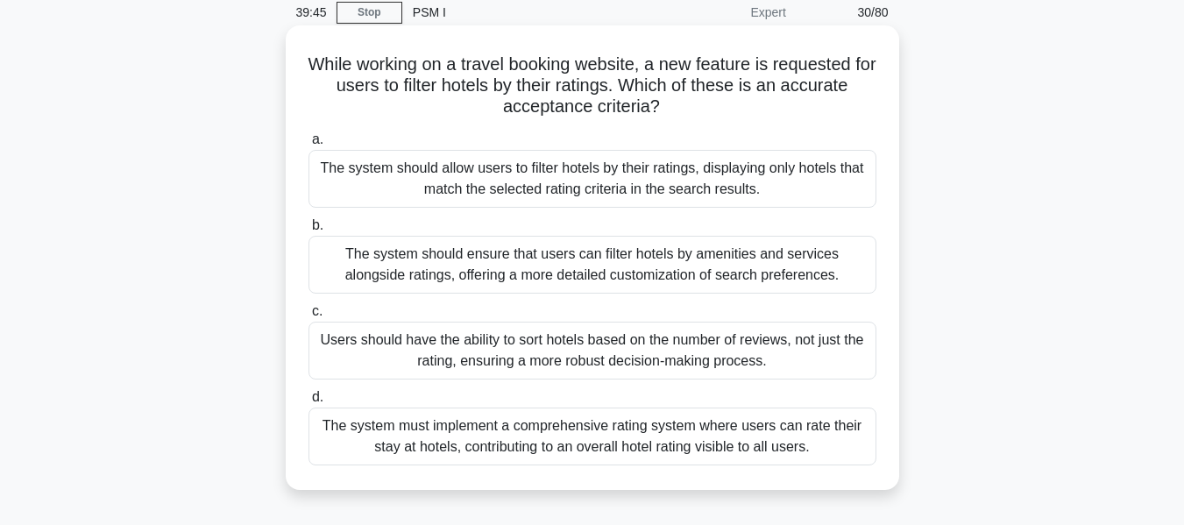
scroll to position [68, 0]
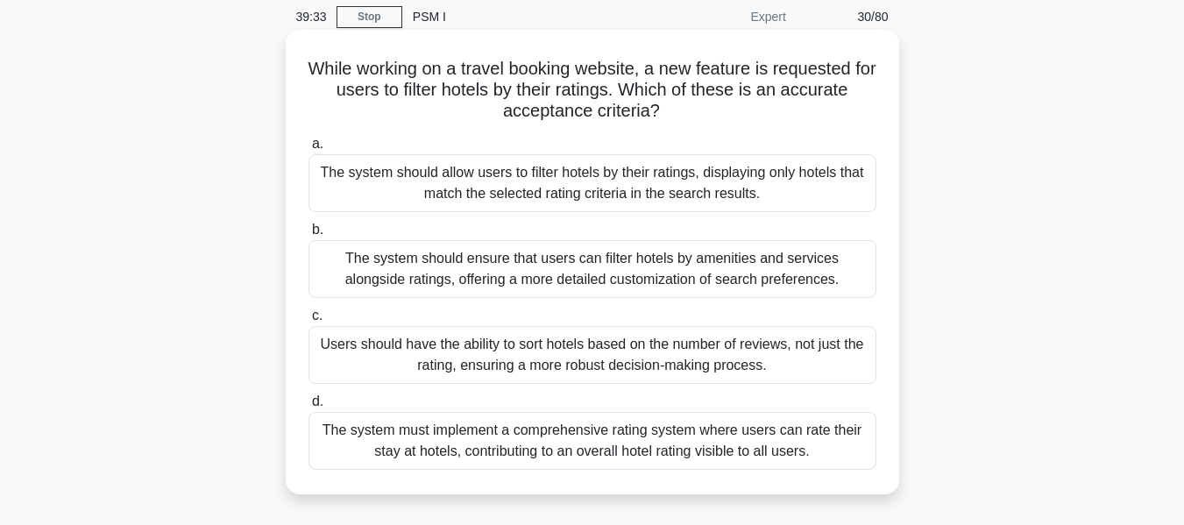
click at [529, 288] on div "The system should ensure that users can filter hotels by amenities and services…" at bounding box center [592, 269] width 568 height 58
click at [308, 236] on input "b. The system should ensure that users can filter hotels by amenities and servi…" at bounding box center [308, 229] width 0 height 11
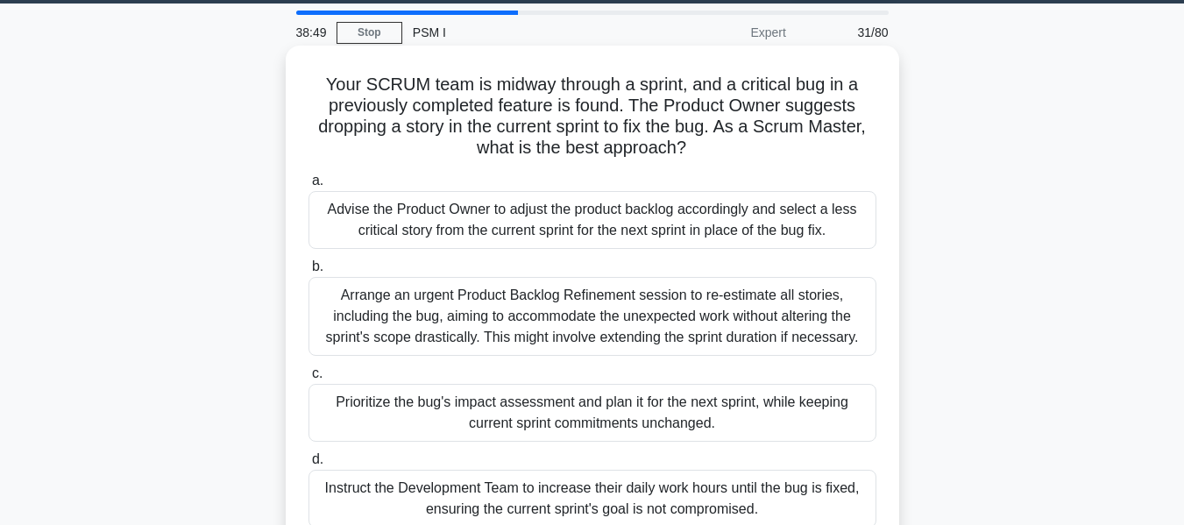
scroll to position [52, 0]
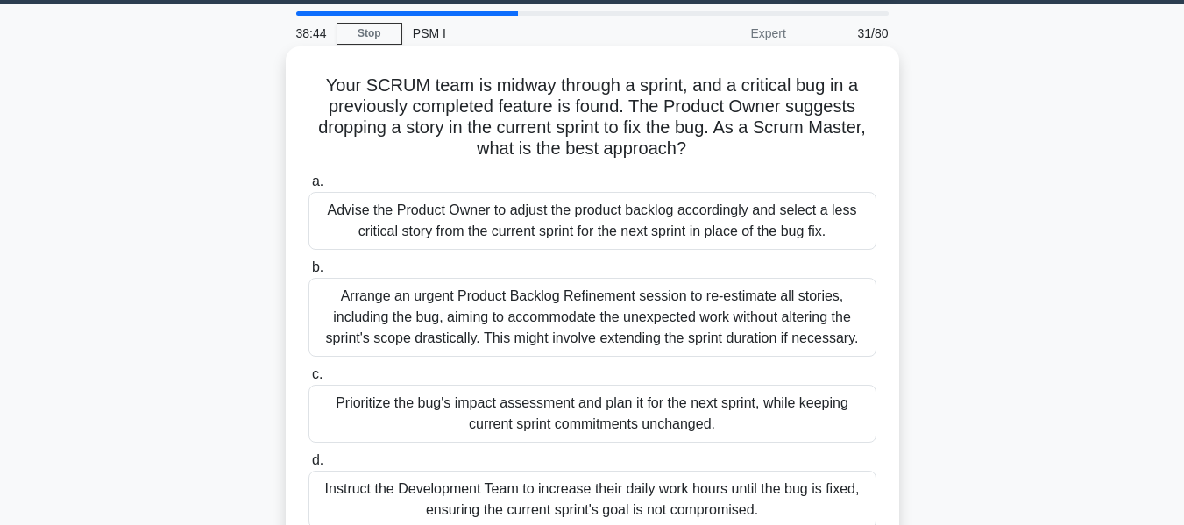
click at [609, 216] on div "Advise the Product Owner to adjust the product backlog accordingly and select a…" at bounding box center [592, 221] width 568 height 58
click at [308, 188] on input "a. Advise the Product Owner to adjust the product backlog accordingly and selec…" at bounding box center [308, 181] width 0 height 11
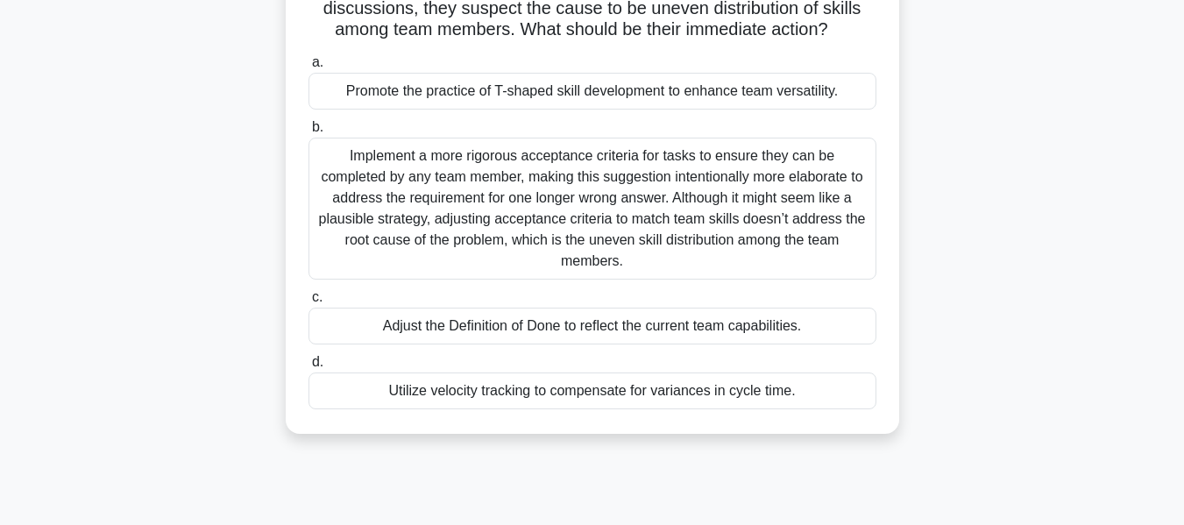
scroll to position [151, 0]
click at [563, 329] on div "Adjust the Definition of Done to reflect the current team capabilities." at bounding box center [592, 325] width 568 height 37
click at [308, 302] on input "c. Adjust the Definition of Done to reflect the current team capabilities." at bounding box center [308, 296] width 0 height 11
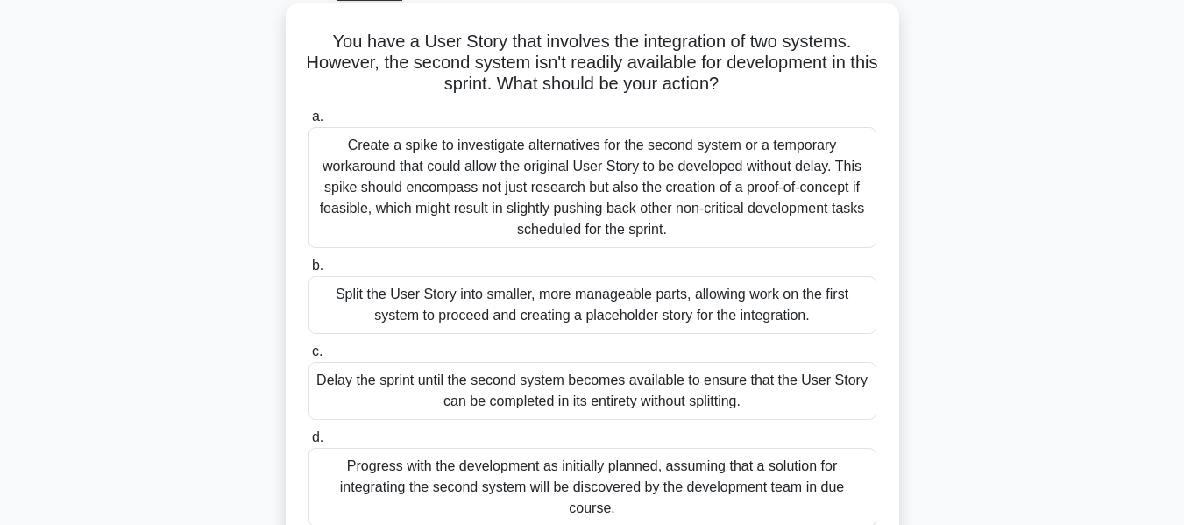
scroll to position [135, 0]
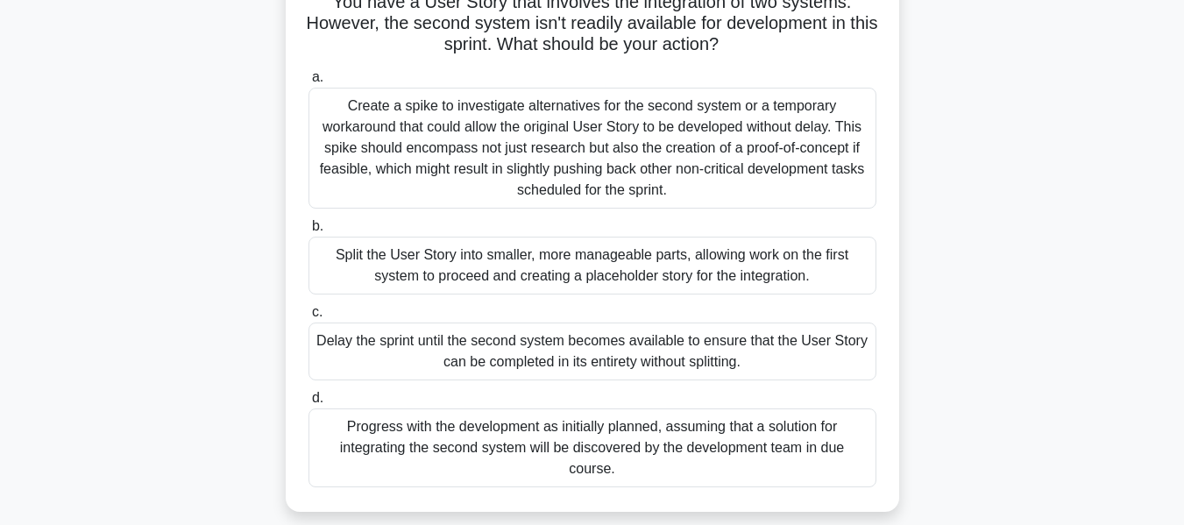
click at [670, 277] on div "Split the User Story into smaller, more manageable parts, allowing work on the …" at bounding box center [592, 266] width 568 height 58
click at [308, 232] on input "b. Split the User Story into smaller, more manageable parts, allowing work on t…" at bounding box center [308, 226] width 0 height 11
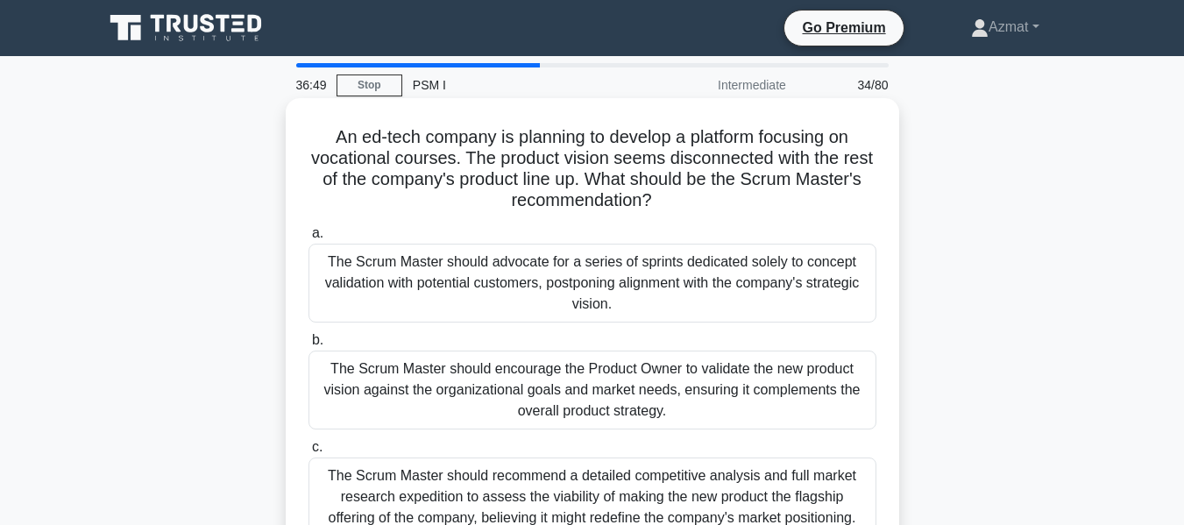
scroll to position [1, 0]
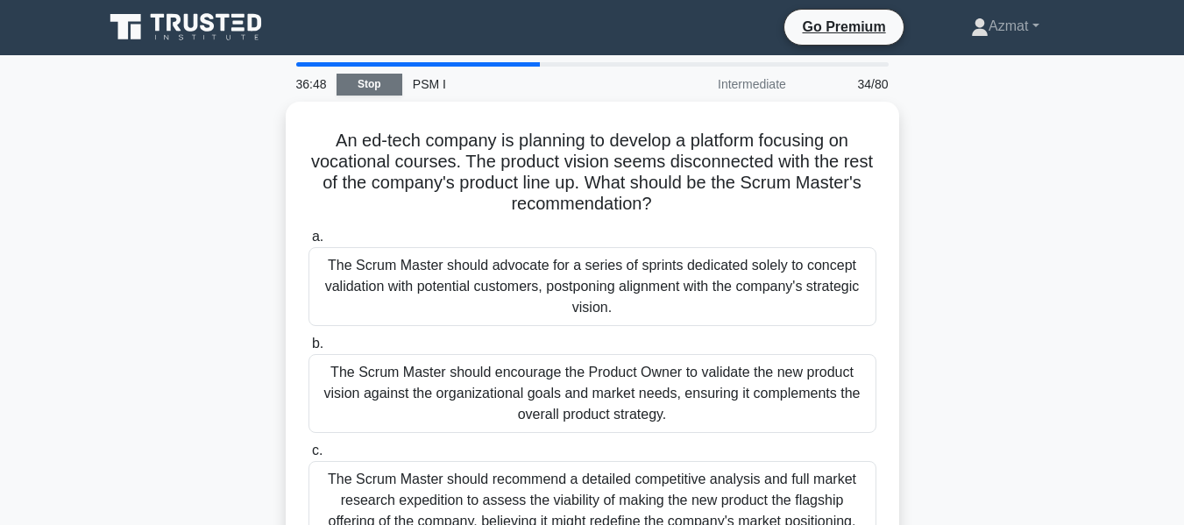
click at [378, 80] on link "Stop" at bounding box center [370, 85] width 66 height 22
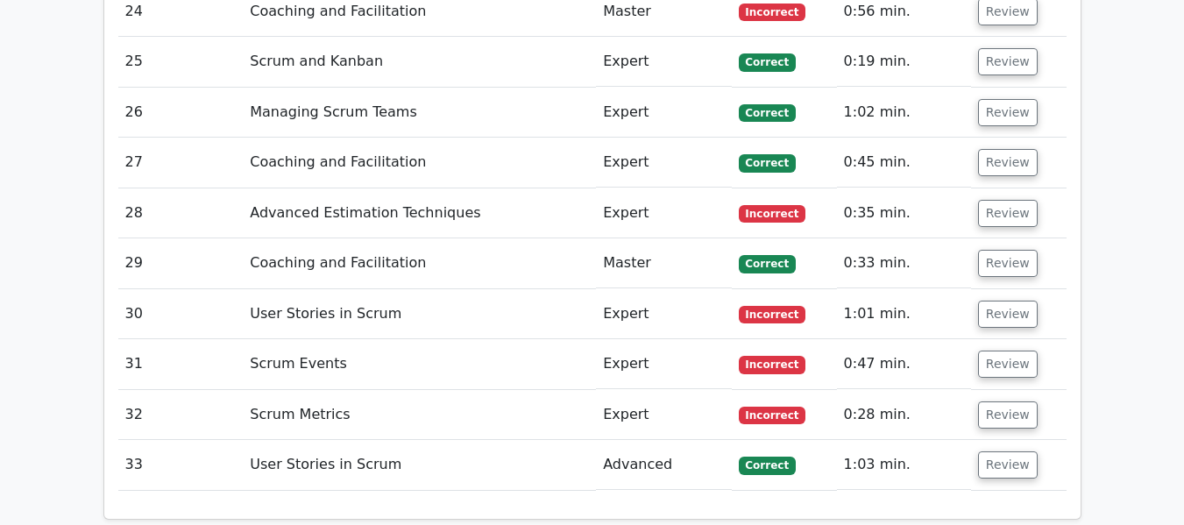
scroll to position [4021, 0]
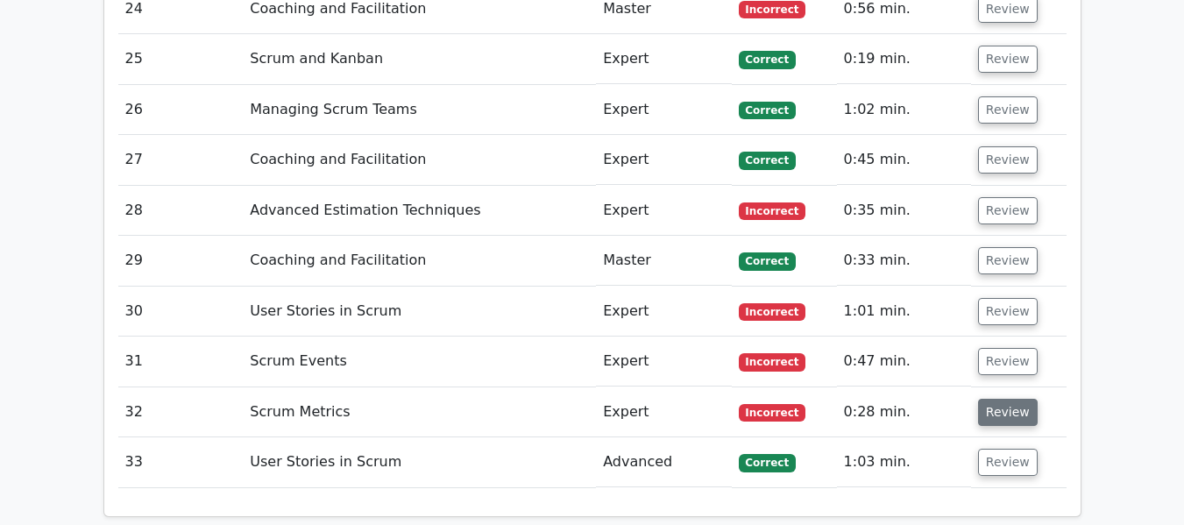
click at [1001, 399] on button "Review" at bounding box center [1008, 412] width 60 height 27
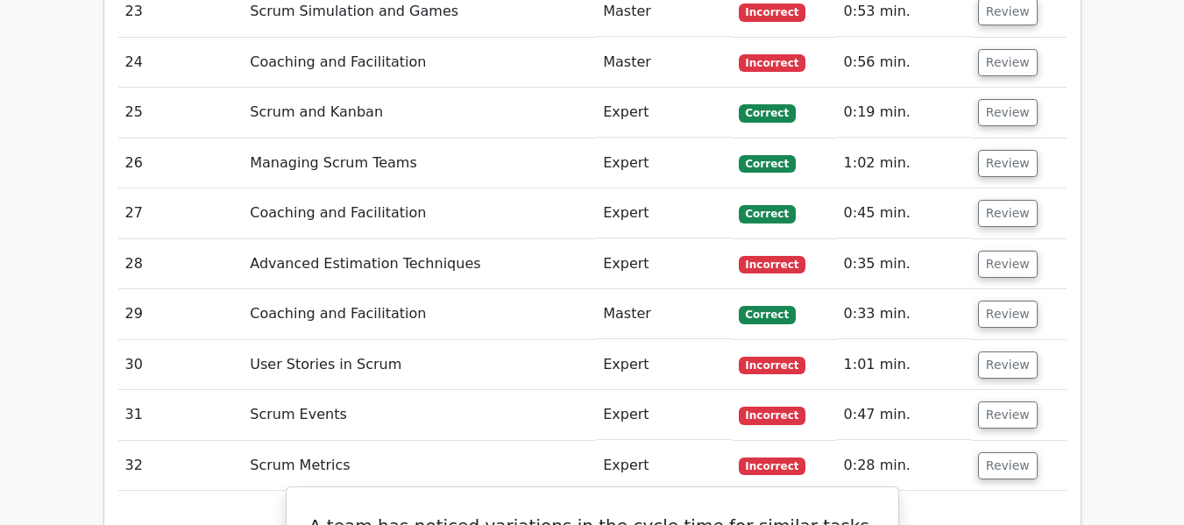
scroll to position [3972, 0]
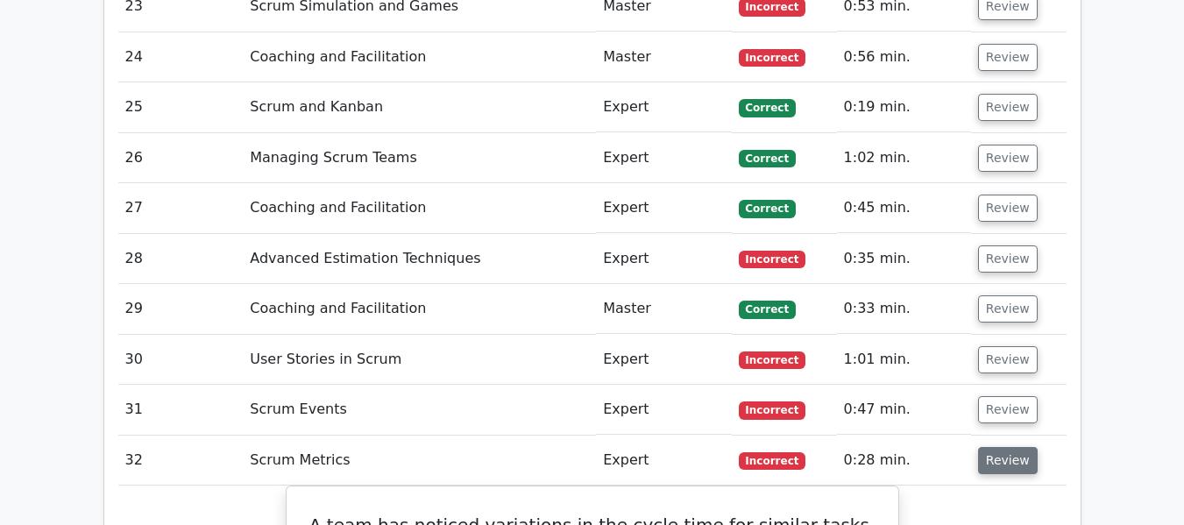
click at [997, 447] on button "Review" at bounding box center [1008, 460] width 60 height 27
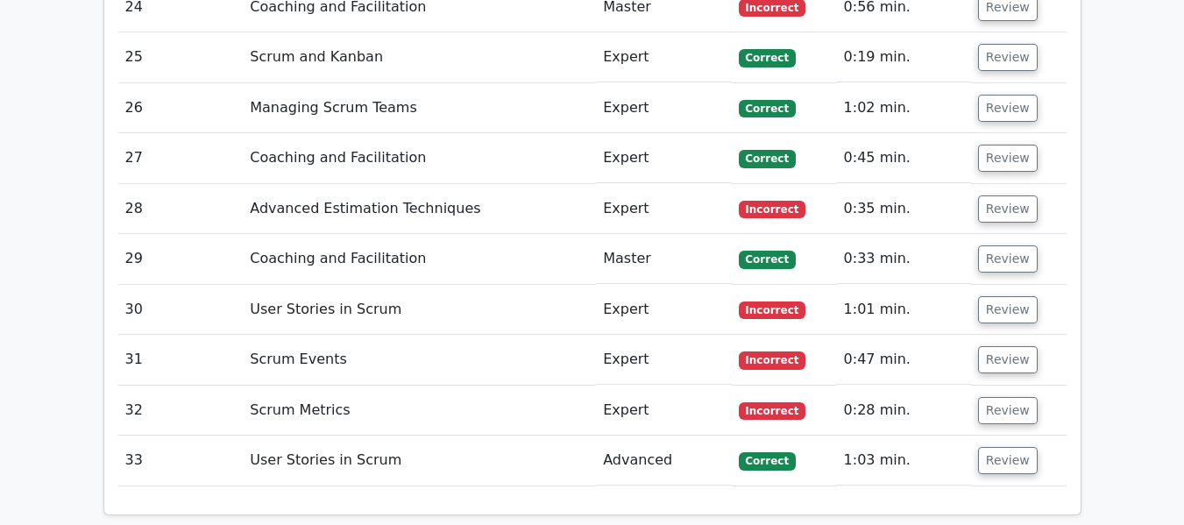
scroll to position [4023, 0]
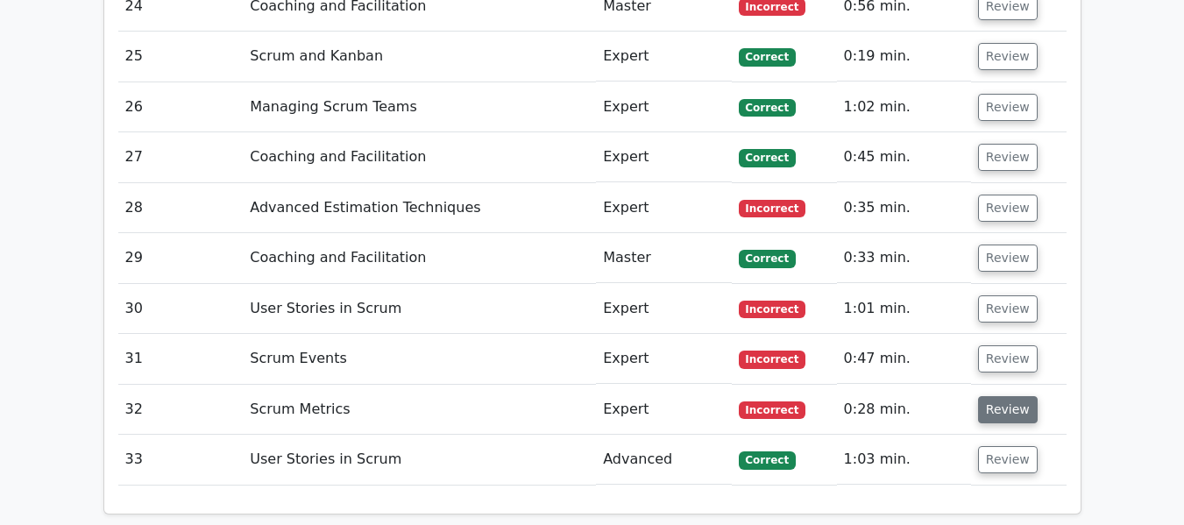
click at [989, 396] on button "Review" at bounding box center [1008, 409] width 60 height 27
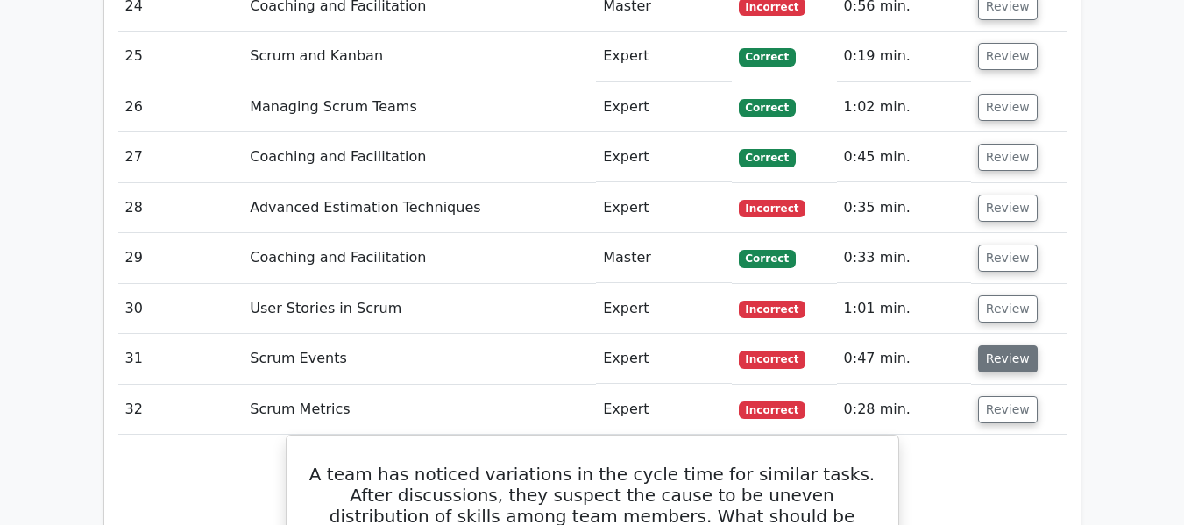
click at [996, 345] on button "Review" at bounding box center [1008, 358] width 60 height 27
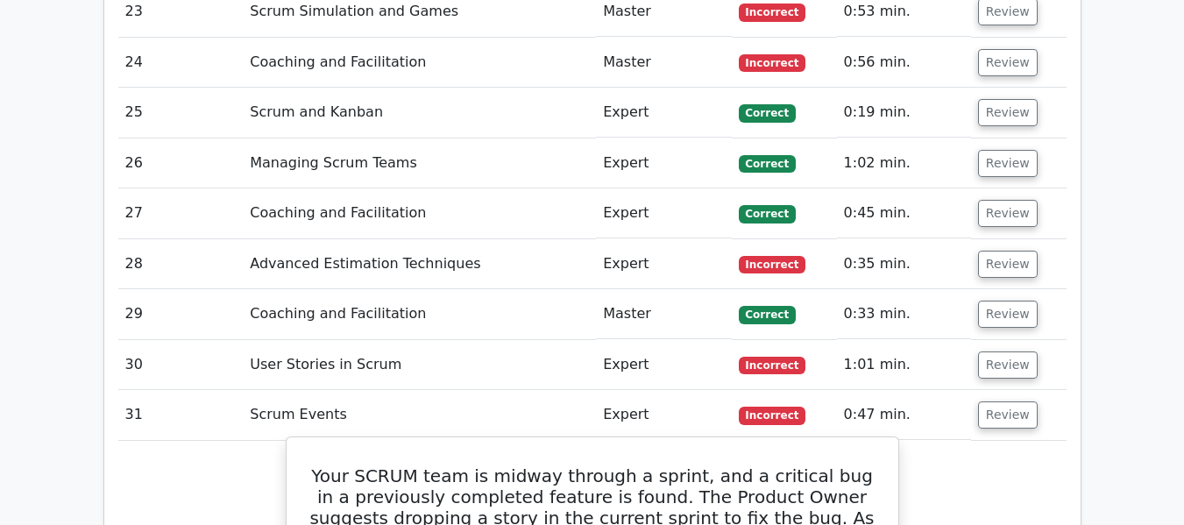
scroll to position [3920, 0]
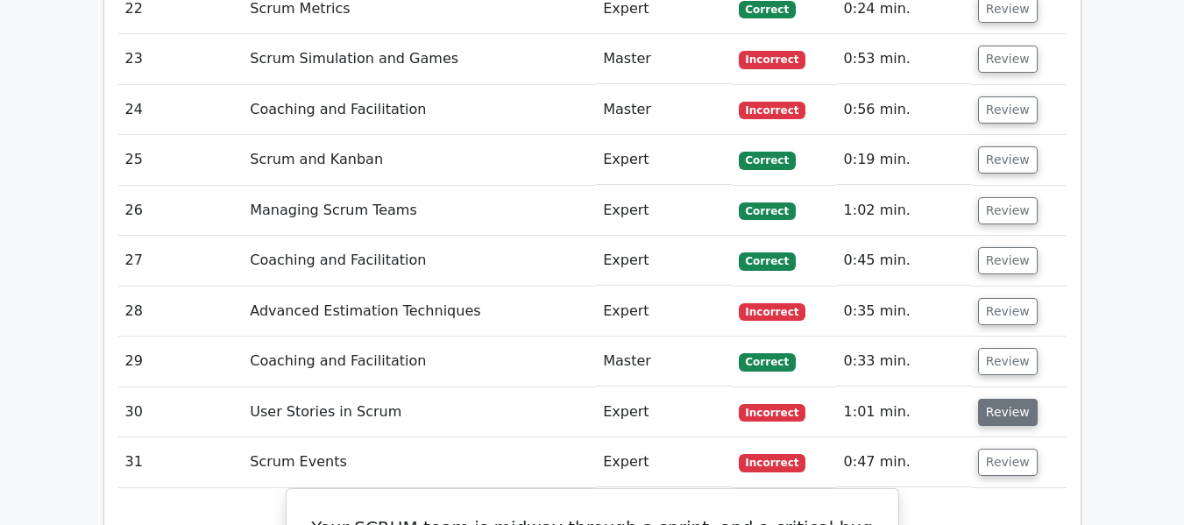
click at [986, 399] on button "Review" at bounding box center [1008, 412] width 60 height 27
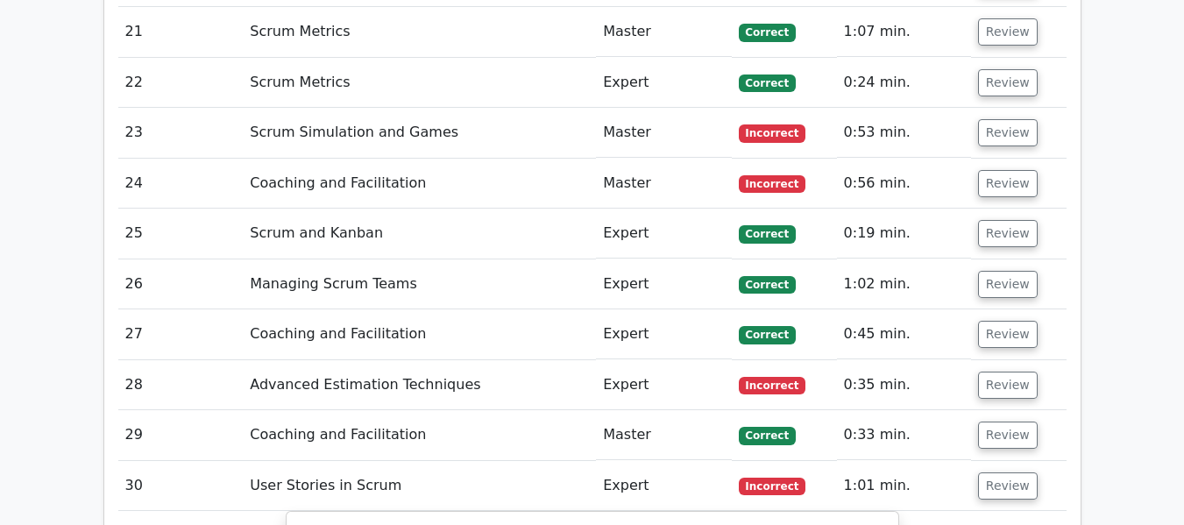
scroll to position [3845, 0]
click at [989, 372] on button "Review" at bounding box center [1008, 385] width 60 height 27
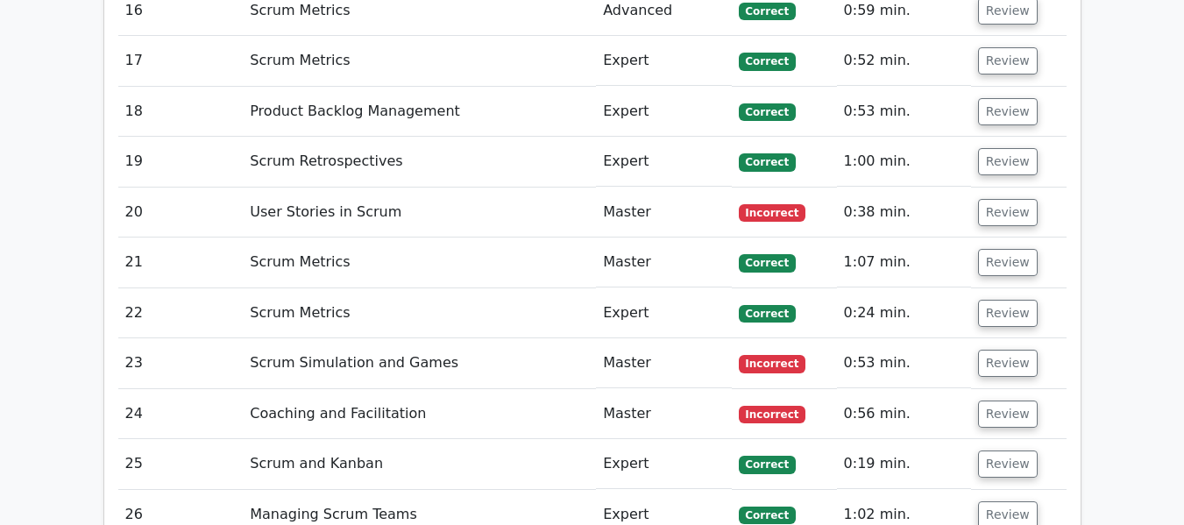
scroll to position [3615, 0]
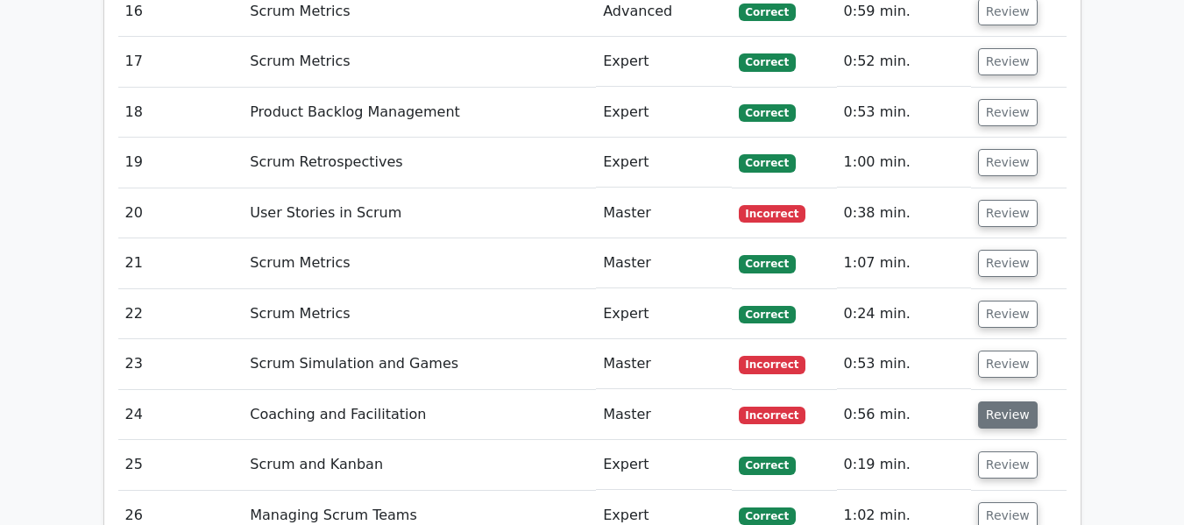
click at [981, 401] on button "Review" at bounding box center [1008, 414] width 60 height 27
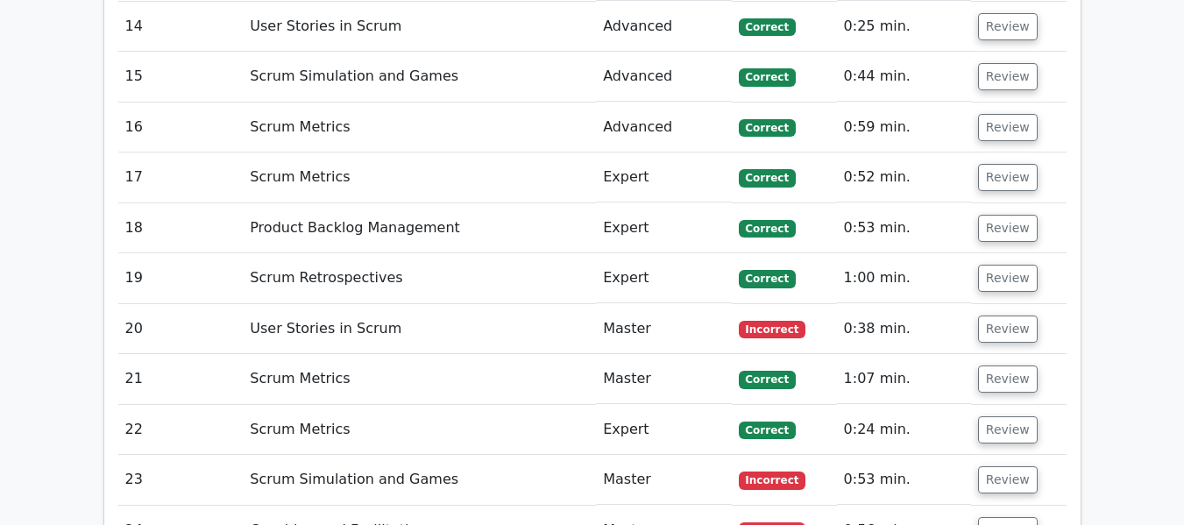
scroll to position [3498, 0]
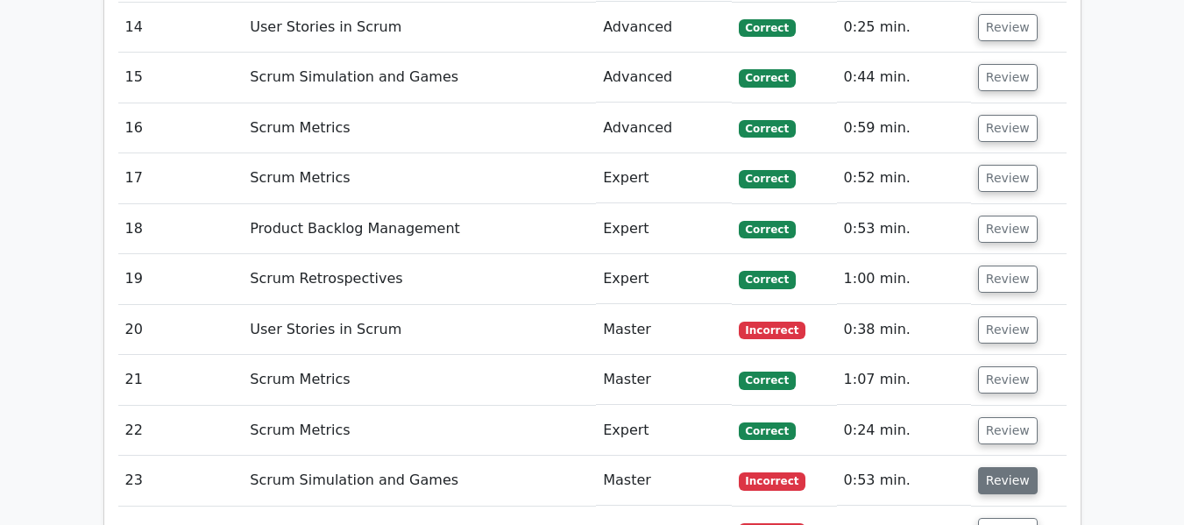
click at [991, 467] on button "Review" at bounding box center [1008, 480] width 60 height 27
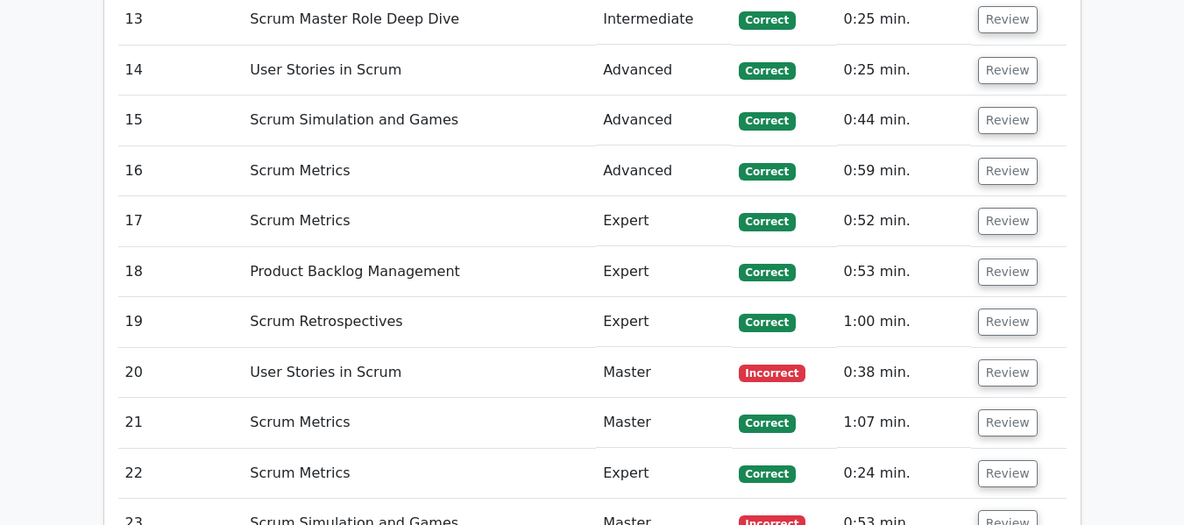
scroll to position [3453, 0]
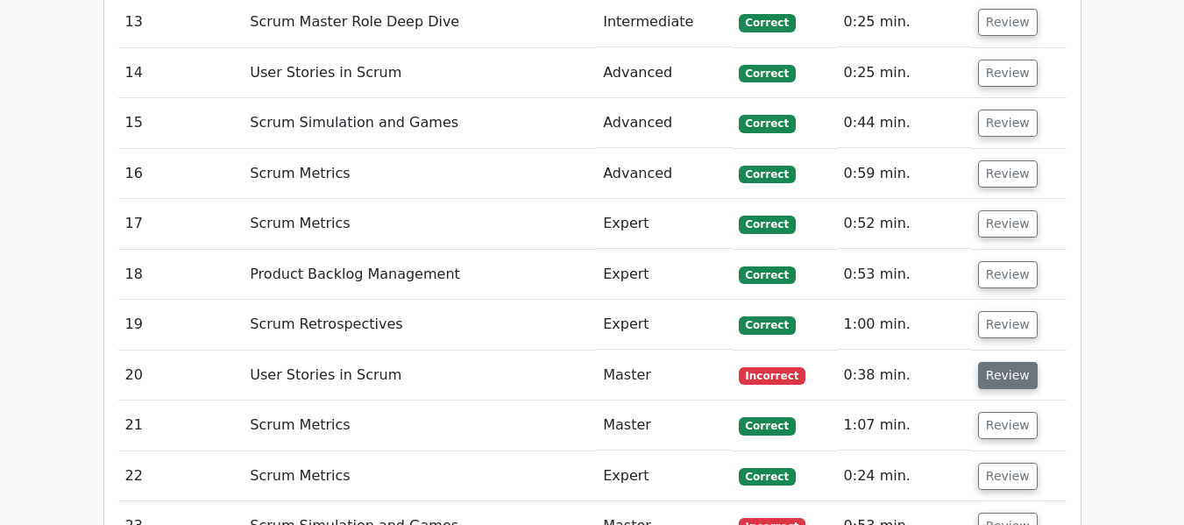
click at [991, 362] on button "Review" at bounding box center [1008, 375] width 60 height 27
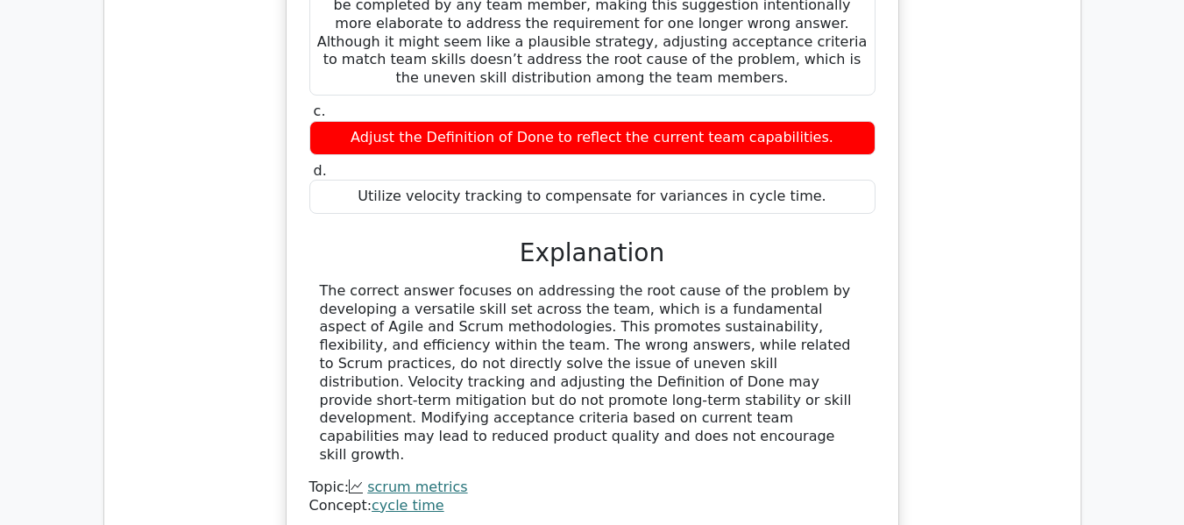
scroll to position [9644, 0]
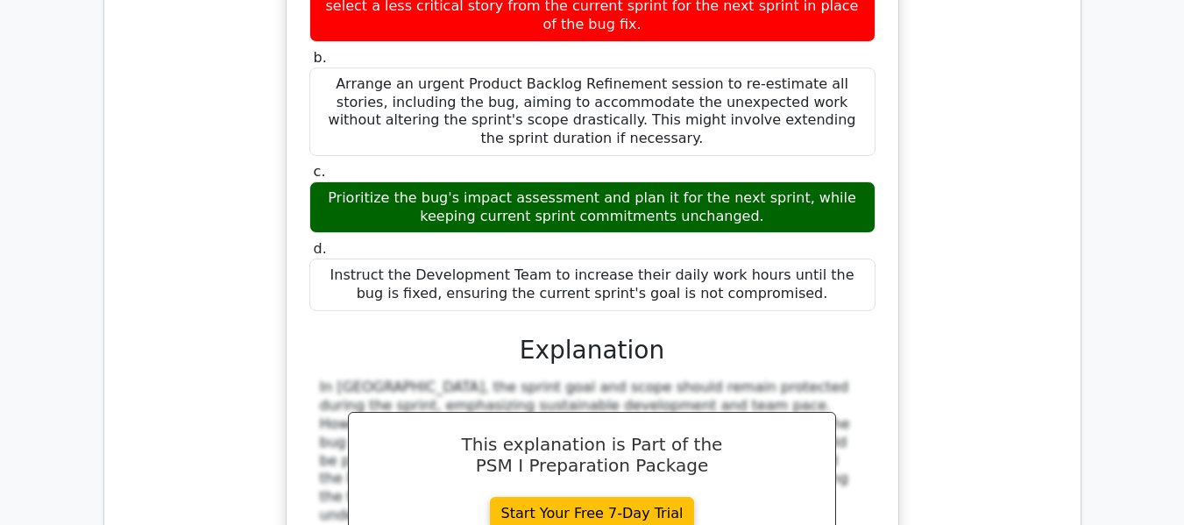
scroll to position [8377, 0]
